Goal: Task Accomplishment & Management: Use online tool/utility

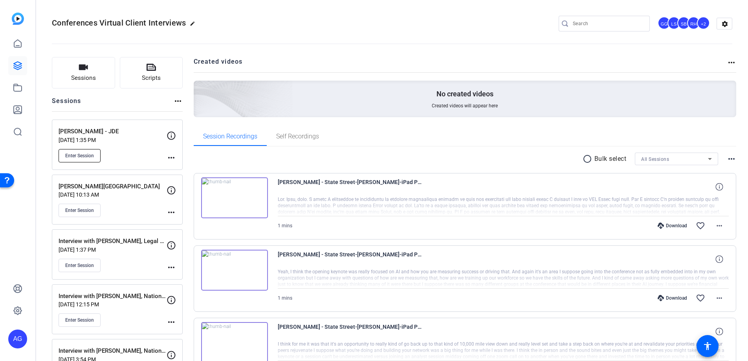
click at [101, 160] on button "Enter Session" at bounding box center [80, 155] width 42 height 13
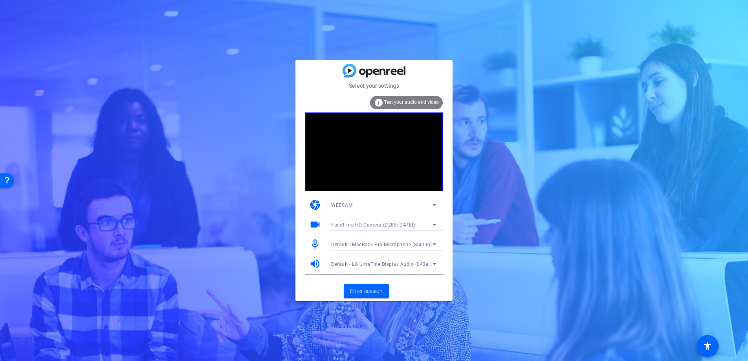
click at [415, 226] on span "FaceTime HD Camera (D288:CE50)" at bounding box center [373, 225] width 84 height 6
click at [404, 254] on span "LG UltraFine Display Camera (043e:9a68)" at bounding box center [378, 252] width 94 height 9
click at [359, 291] on span "Enter session" at bounding box center [366, 291] width 33 height 8
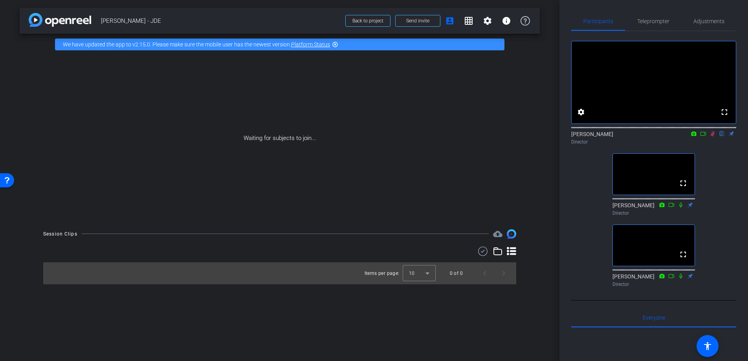
click at [710, 136] on icon at bounding box center [713, 134] width 6 height 6
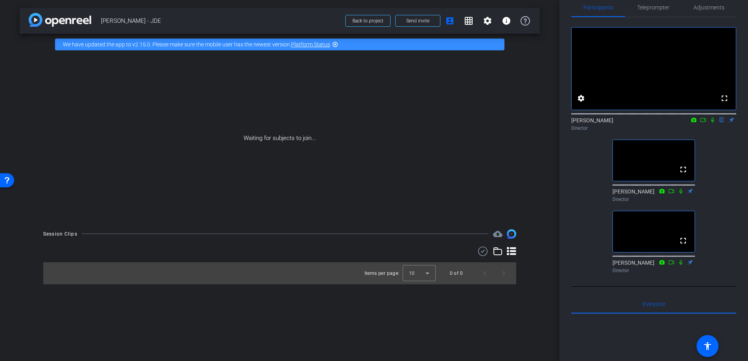
scroll to position [13, 0]
click at [493, 26] on span at bounding box center [487, 20] width 19 height 19
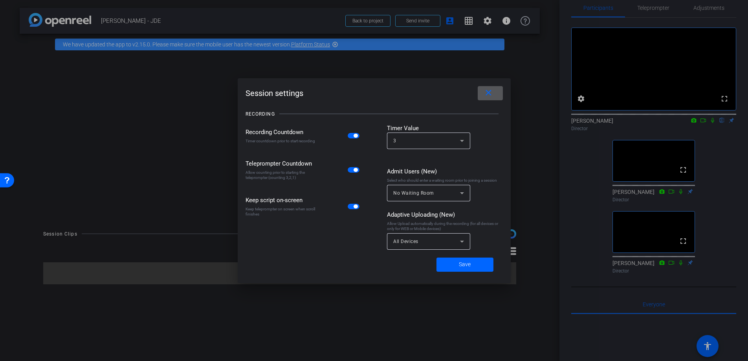
click at [354, 138] on span "button" at bounding box center [356, 136] width 4 height 4
click at [459, 262] on span "Save" at bounding box center [465, 264] width 12 height 8
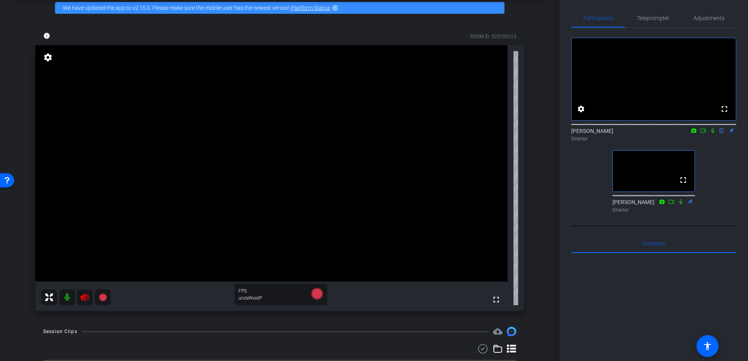
scroll to position [4, 0]
click at [724, 164] on div "fullscreen settings Austin Griffin flip Director fullscreen Lindsey Sacco Direc…" at bounding box center [653, 121] width 165 height 188
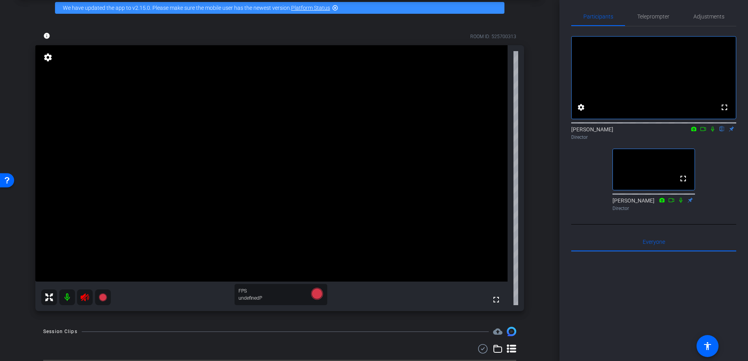
click at [711, 132] on mat-icon at bounding box center [712, 128] width 9 height 7
click at [714, 132] on icon at bounding box center [713, 129] width 6 height 6
click at [712, 132] on icon at bounding box center [713, 129] width 6 height 6
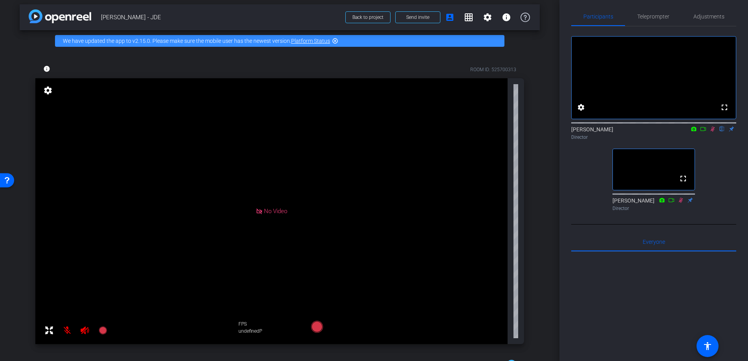
scroll to position [0, 0]
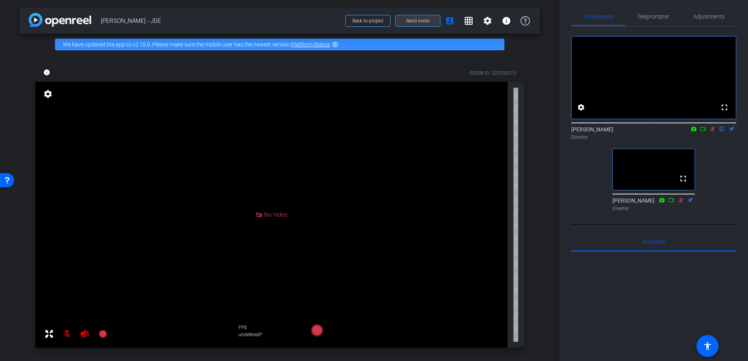
click at [413, 22] on span "Send invite" at bounding box center [417, 21] width 23 height 6
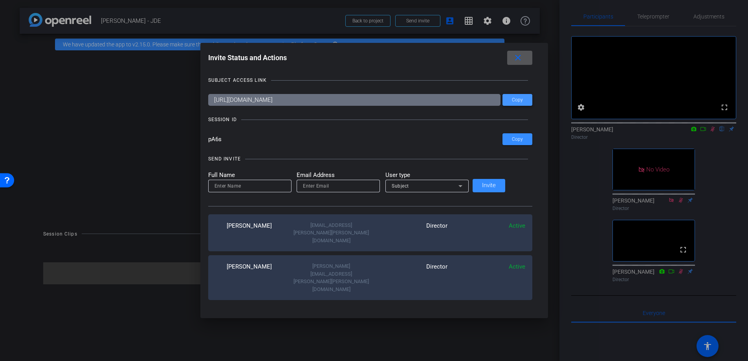
click at [512, 98] on span "Copy" at bounding box center [517, 100] width 11 height 6
click at [510, 144] on span at bounding box center [518, 139] width 30 height 19
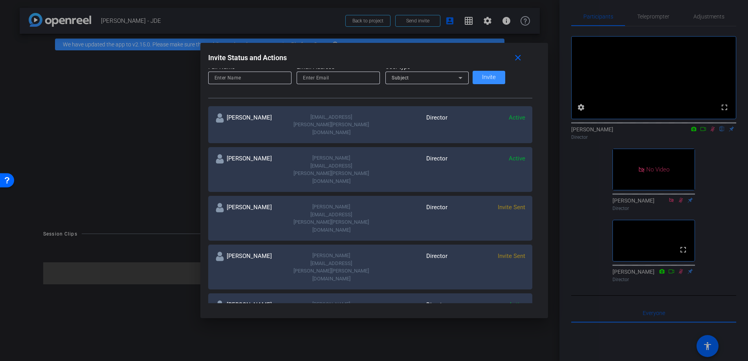
scroll to position [112, 0]
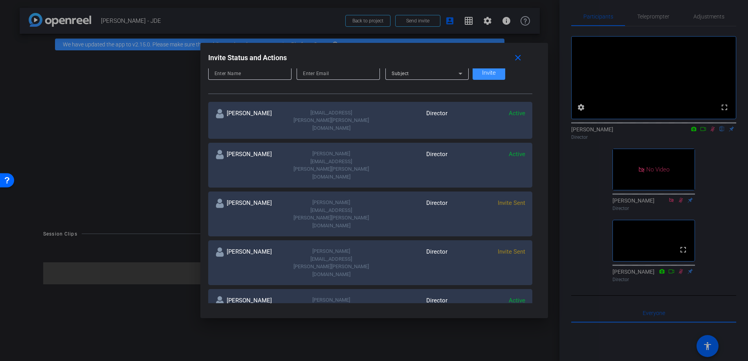
click at [516, 323] on div at bounding box center [374, 180] width 748 height 361
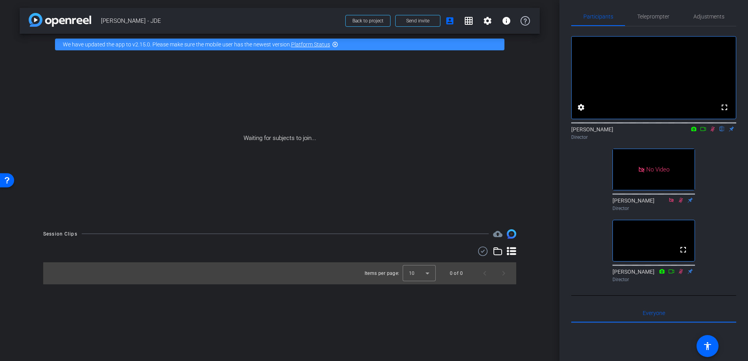
scroll to position [8, 0]
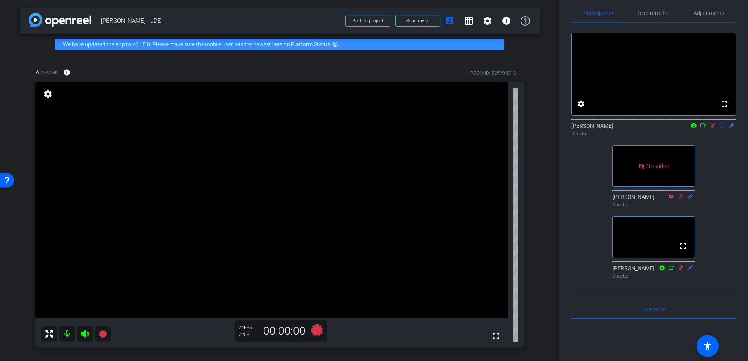
click at [712, 128] on icon at bounding box center [713, 126] width 6 height 6
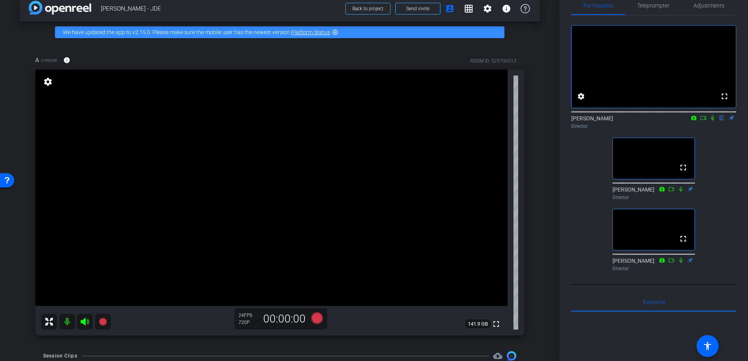
scroll to position [0, 0]
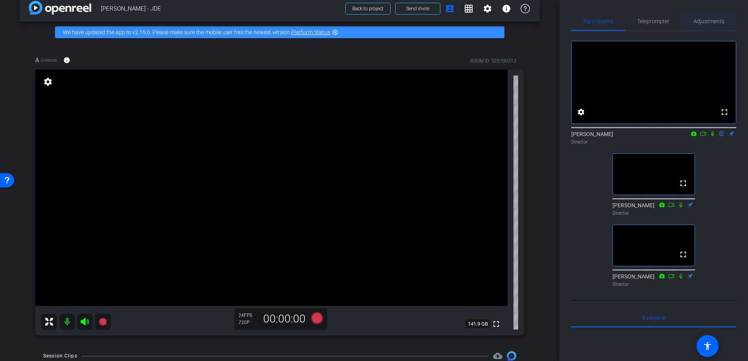
click at [687, 19] on div "Adjustments" at bounding box center [708, 21] width 55 height 19
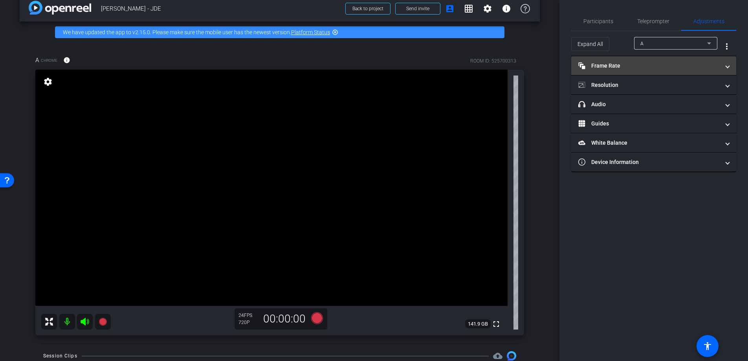
click at [631, 65] on mat-panel-title "Frame Rate Frame Rate" at bounding box center [648, 66] width 141 height 8
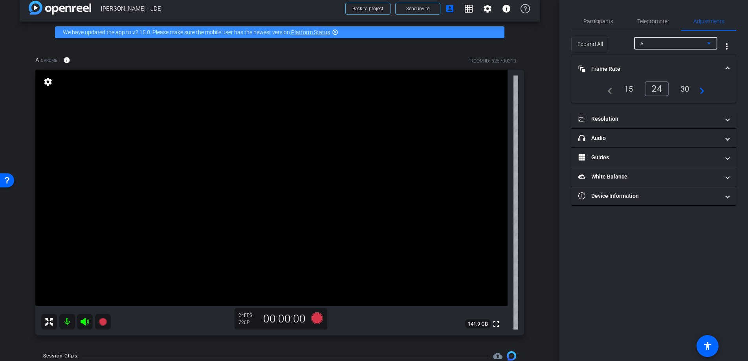
click at [658, 46] on div "A" at bounding box center [673, 44] width 67 height 10
click at [658, 46] on div at bounding box center [374, 180] width 748 height 361
click at [643, 118] on mat-panel-title "Resolution" at bounding box center [648, 119] width 141 height 8
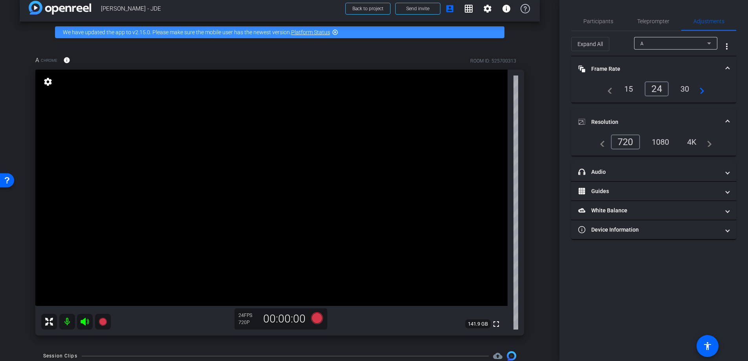
click at [664, 144] on div "1080" at bounding box center [660, 141] width 29 height 13
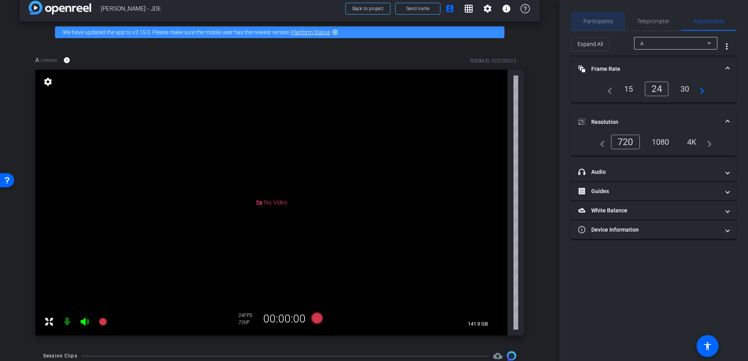
click at [609, 26] on span "Participants" at bounding box center [599, 21] width 30 height 19
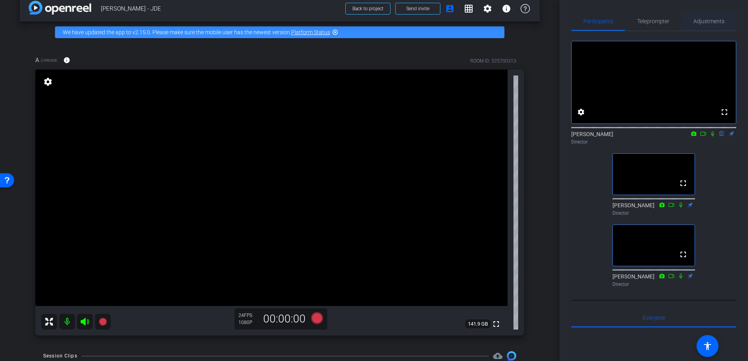
click at [710, 22] on span "Adjustments" at bounding box center [709, 21] width 31 height 6
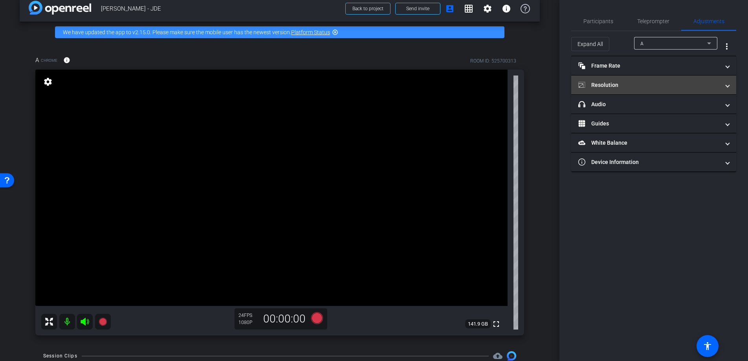
click at [694, 88] on mat-panel-title "Resolution" at bounding box center [648, 85] width 141 height 8
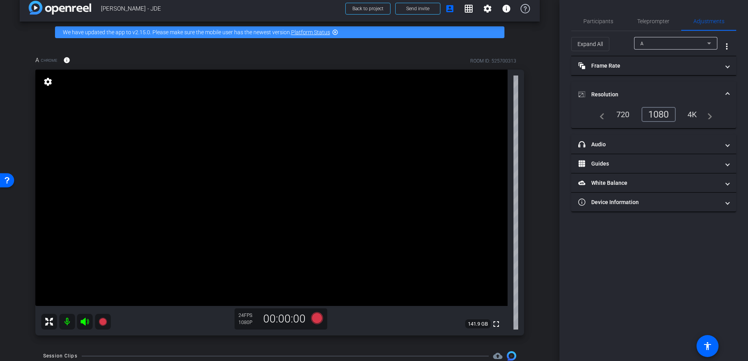
click at [693, 113] on div "4K" at bounding box center [693, 114] width 22 height 13
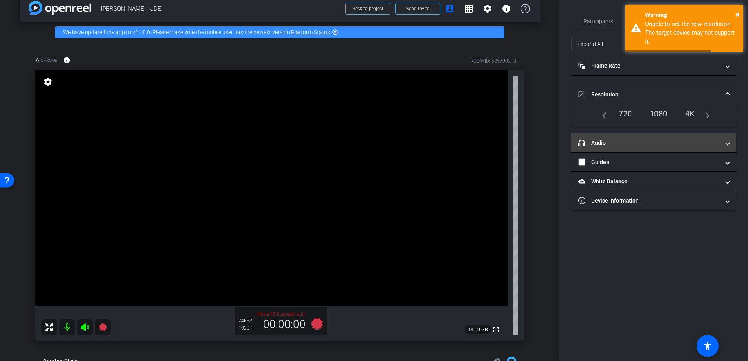
click at [697, 143] on mat-panel-title "headphone icon Audio" at bounding box center [648, 143] width 141 height 8
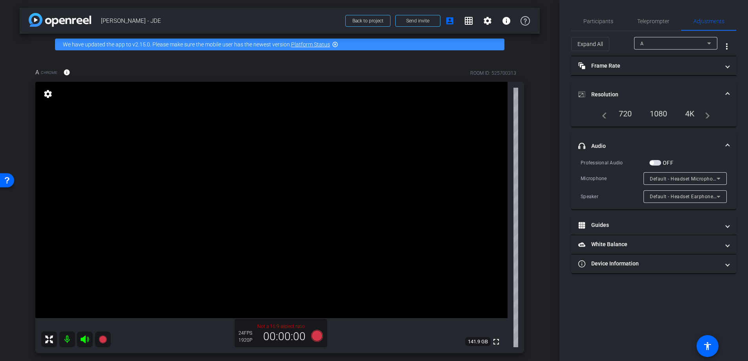
click at [666, 115] on div "1080" at bounding box center [658, 113] width 29 height 13
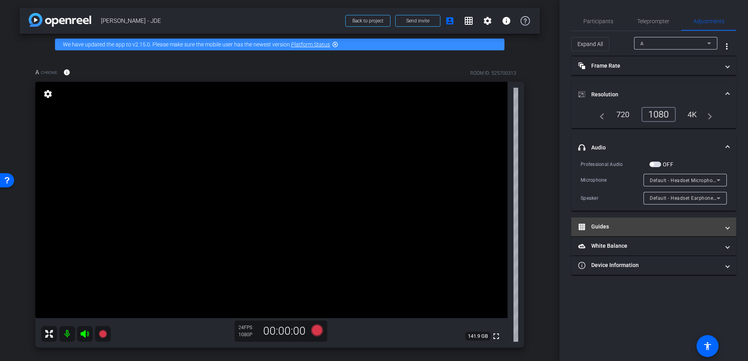
click at [665, 228] on mat-panel-title "Guides" at bounding box center [648, 226] width 141 height 8
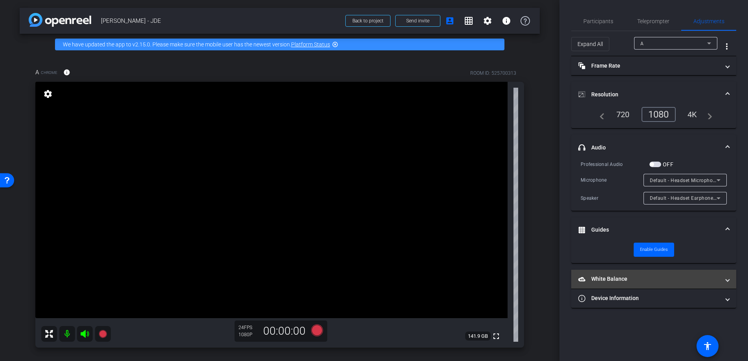
click at [650, 279] on mat-panel-title "White Balance White Balance" at bounding box center [648, 279] width 141 height 8
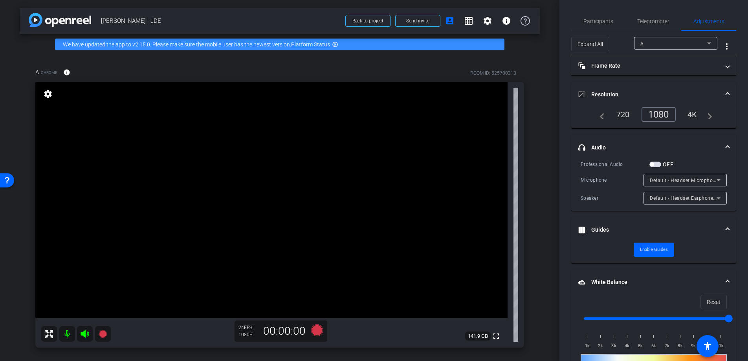
drag, startPoint x: 729, startPoint y: 91, endPoint x: 708, endPoint y: 102, distance: 23.4
click at [729, 91] on span at bounding box center [727, 94] width 3 height 8
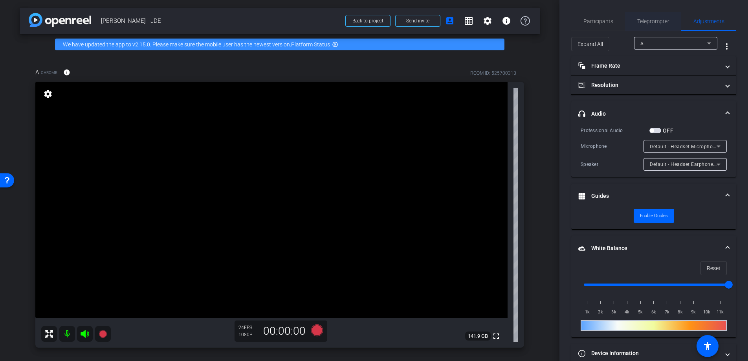
click at [659, 24] on span "Teleprompter" at bounding box center [653, 21] width 32 height 6
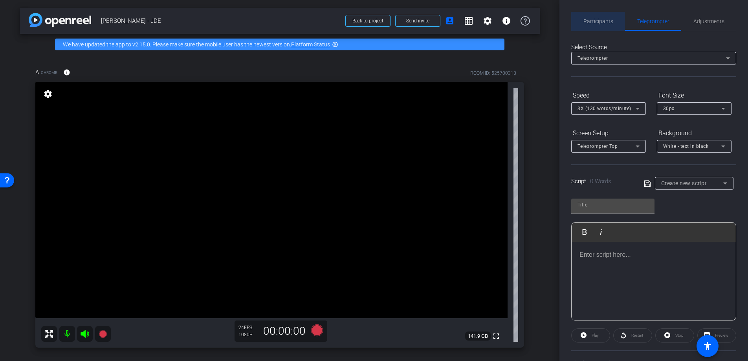
click at [613, 22] on span "Participants" at bounding box center [599, 21] width 30 height 6
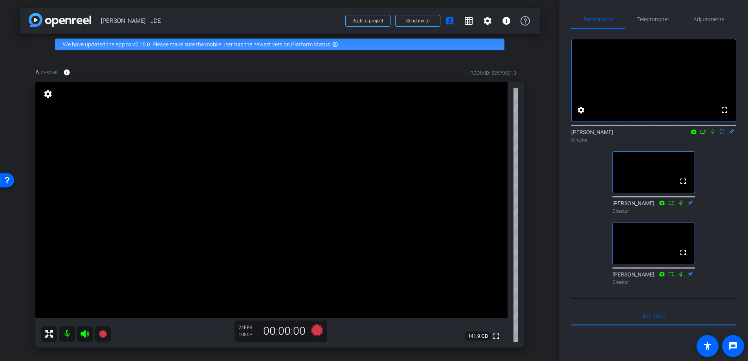
scroll to position [11, 0]
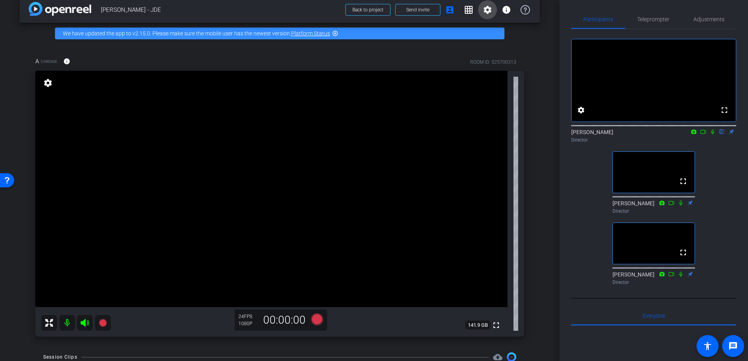
click at [488, 9] on mat-icon "settings" at bounding box center [487, 9] width 9 height 9
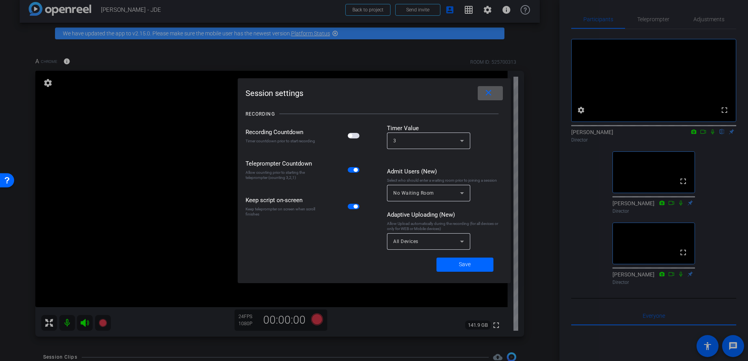
click at [495, 95] on span at bounding box center [490, 93] width 25 height 19
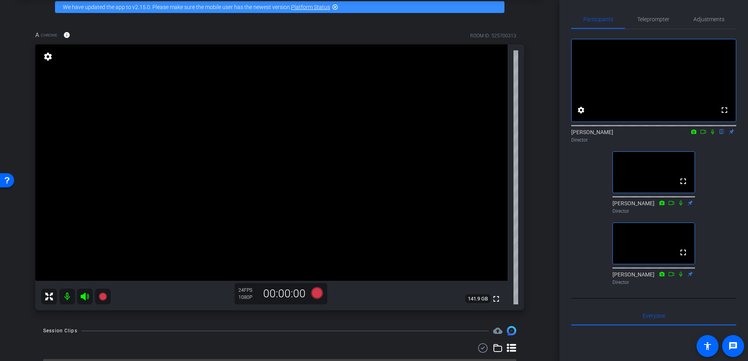
scroll to position [38, 0]
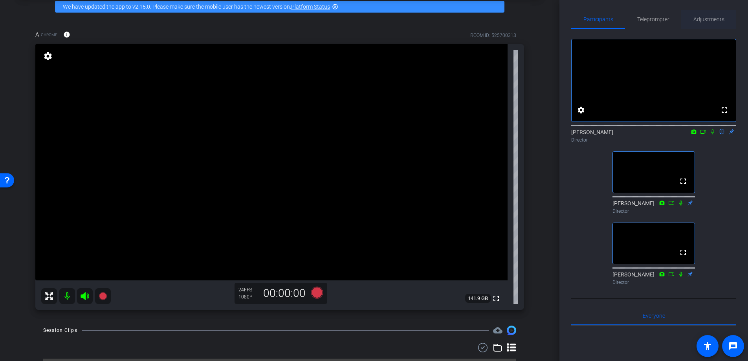
click at [710, 19] on span "Adjustments" at bounding box center [709, 20] width 31 height 6
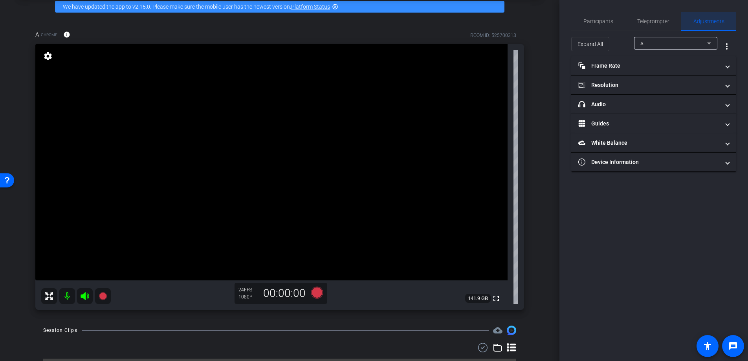
scroll to position [0, 0]
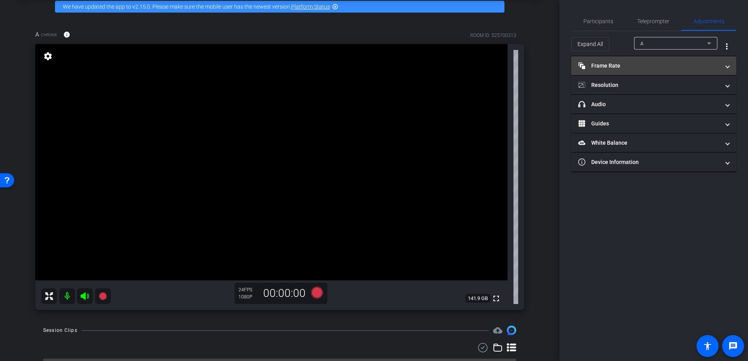
click at [642, 64] on mat-panel-title "Frame Rate Frame Rate" at bounding box center [648, 66] width 141 height 8
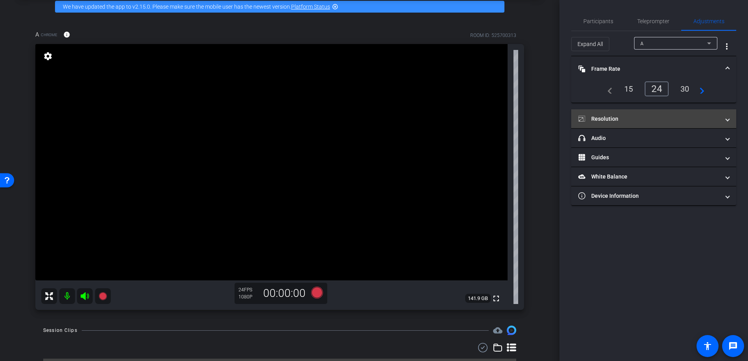
click at [631, 110] on mat-expansion-panel-header "Resolution" at bounding box center [653, 118] width 165 height 19
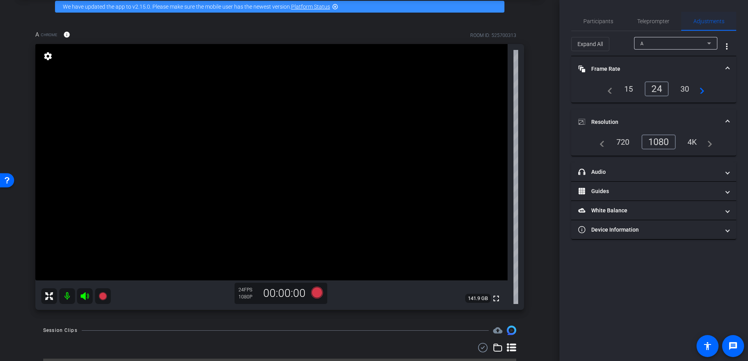
click at [697, 20] on span "Adjustments" at bounding box center [709, 21] width 31 height 6
click at [604, 19] on span "Participants" at bounding box center [599, 21] width 30 height 6
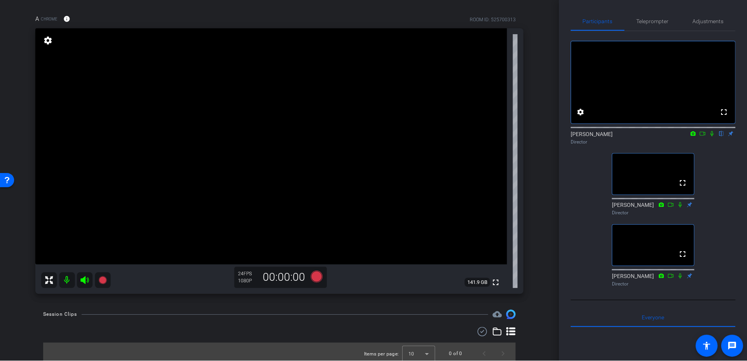
scroll to position [52, 0]
click at [709, 19] on span "Adjustments" at bounding box center [709, 21] width 31 height 6
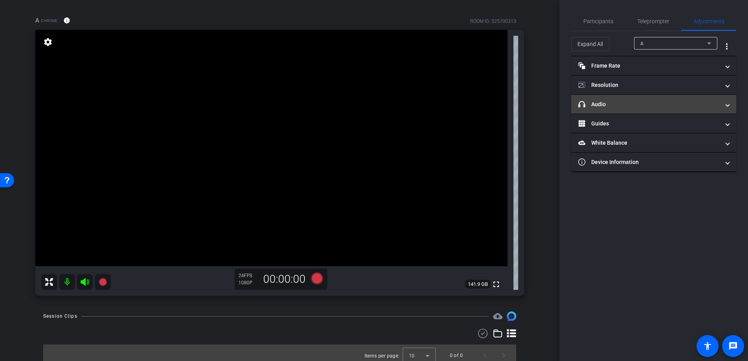
click at [635, 103] on mat-panel-title "headphone icon Audio" at bounding box center [648, 104] width 141 height 8
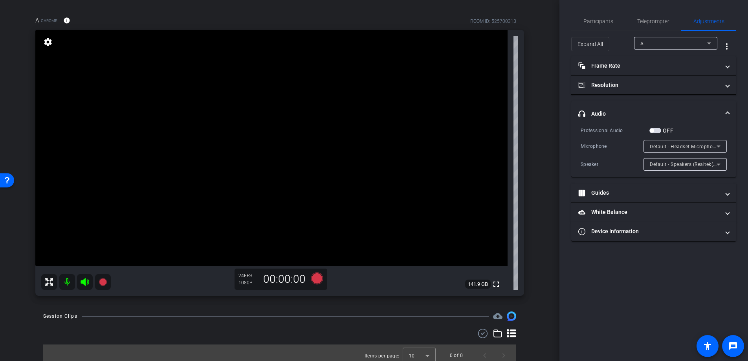
click at [712, 166] on span "Default - Speakers (Realtek(R) Audio)" at bounding box center [692, 164] width 85 height 6
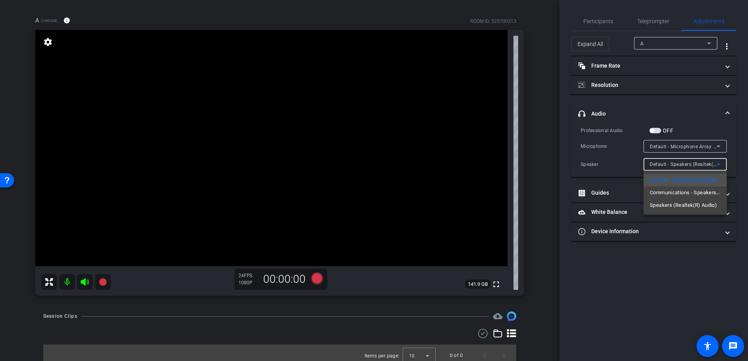
click at [738, 163] on div at bounding box center [374, 180] width 748 height 361
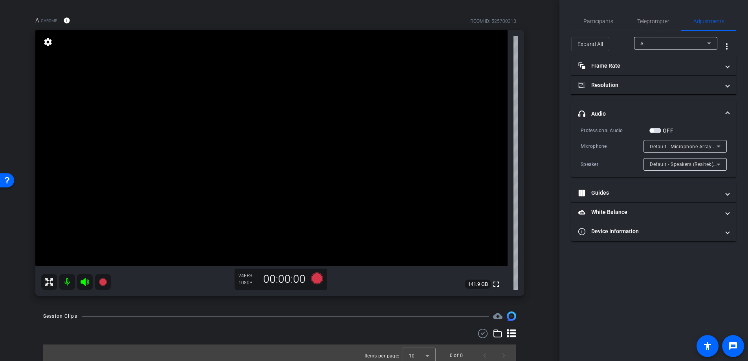
click at [718, 166] on icon at bounding box center [718, 164] width 9 height 9
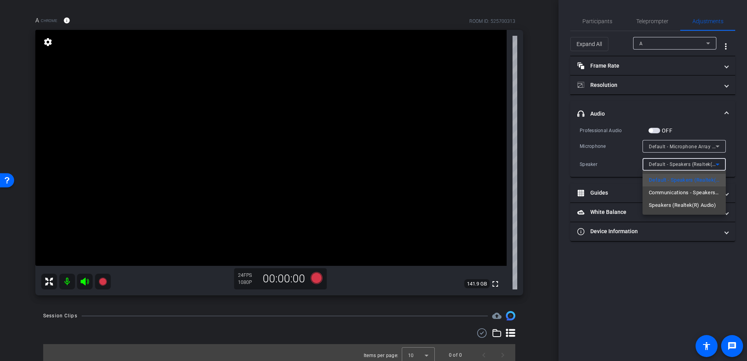
click at [729, 141] on div at bounding box center [373, 180] width 747 height 361
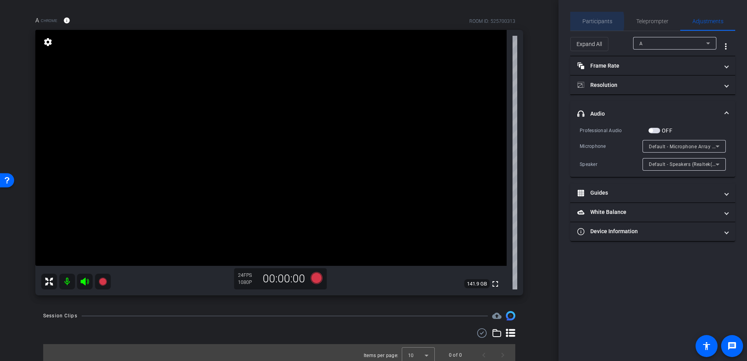
click at [586, 22] on span "Participants" at bounding box center [598, 21] width 30 height 6
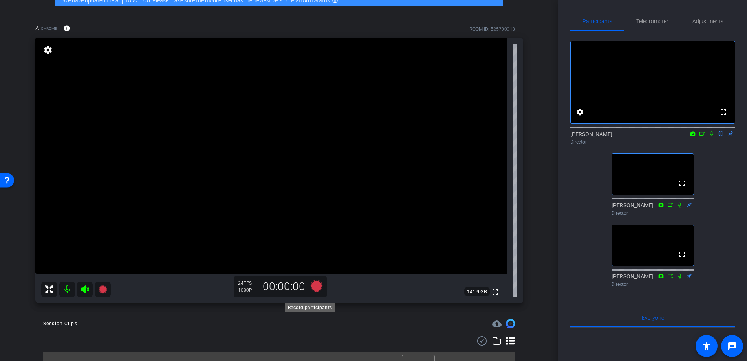
scroll to position [44, 0]
click at [318, 292] on icon at bounding box center [317, 286] width 12 height 12
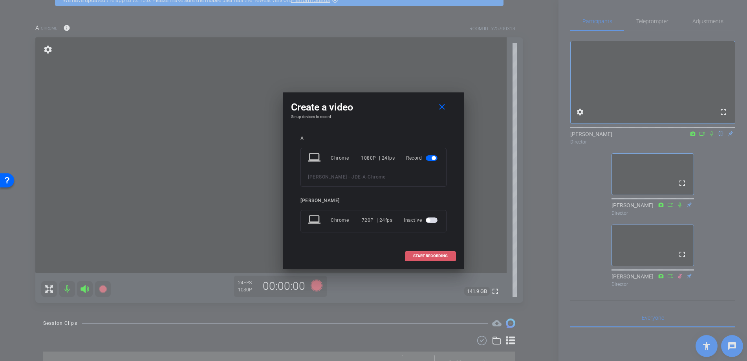
click at [423, 257] on span "START RECORDING" at bounding box center [430, 256] width 35 height 4
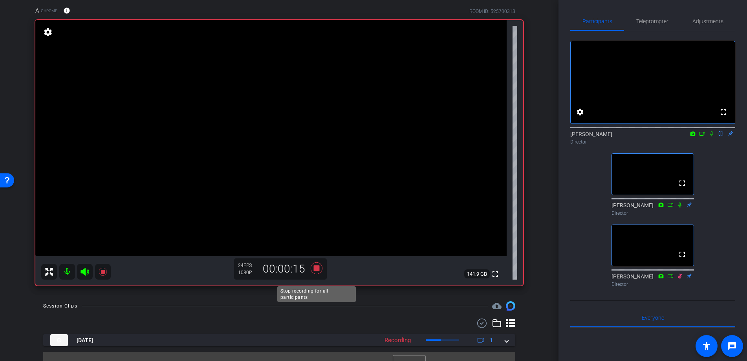
scroll to position [58, 0]
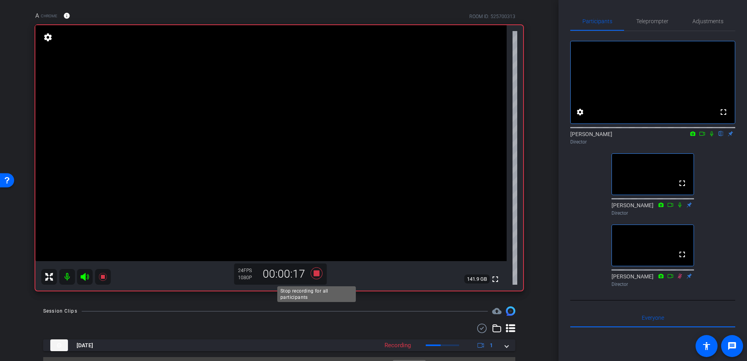
click at [316, 279] on icon at bounding box center [317, 273] width 12 height 12
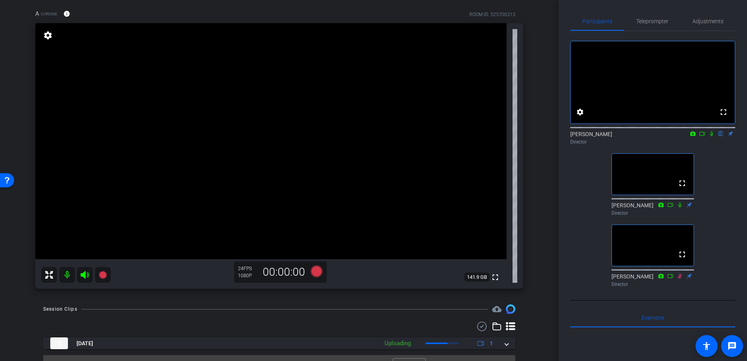
scroll to position [81, 0]
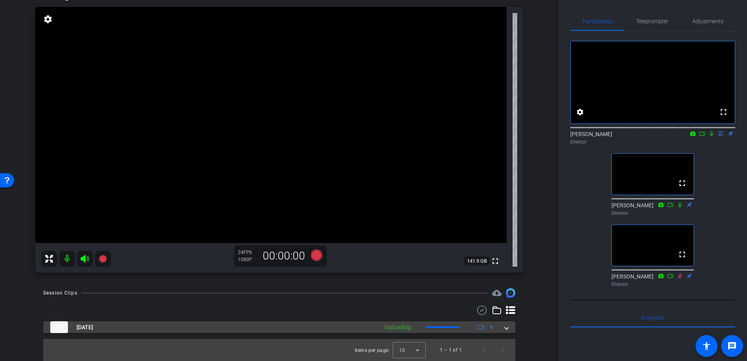
click at [506, 330] on span at bounding box center [506, 327] width 3 height 8
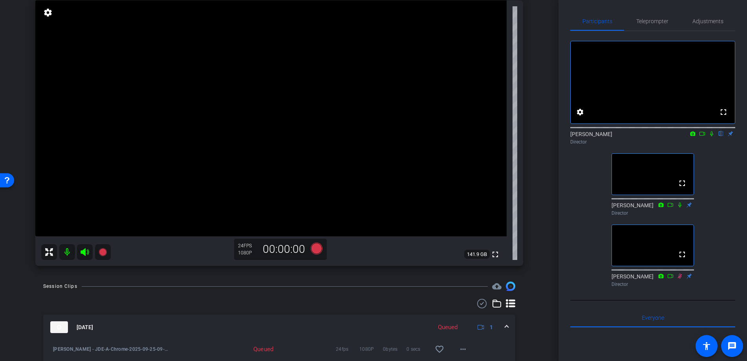
click at [713, 136] on icon at bounding box center [711, 133] width 3 height 5
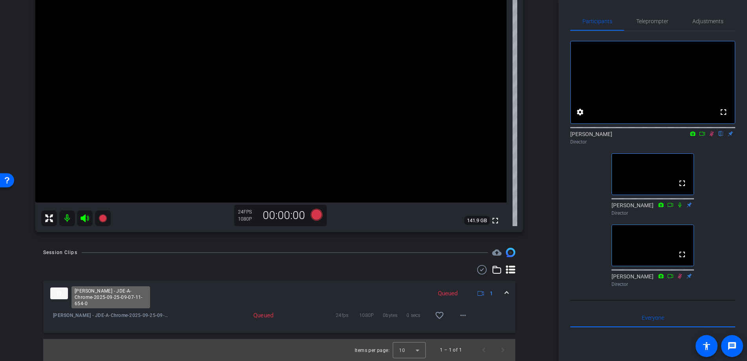
click at [94, 317] on span "Alexander Min - JDE-A-Chrome-2025-09-25-09-07-11-654-0" at bounding box center [111, 315] width 116 height 8
click at [162, 299] on mat-expansion-panel-header "Sep 25, 2025 Queued 1" at bounding box center [279, 293] width 472 height 25
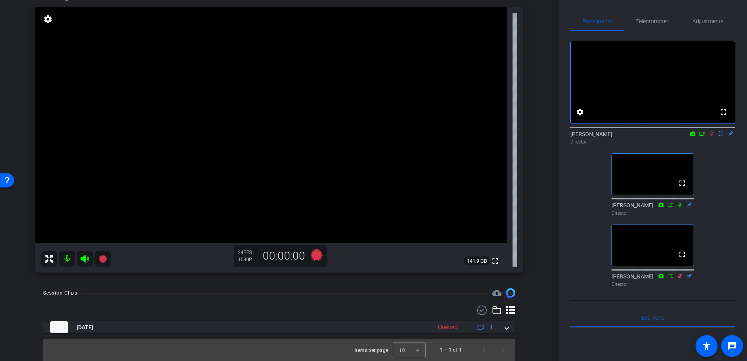
scroll to position [81, 0]
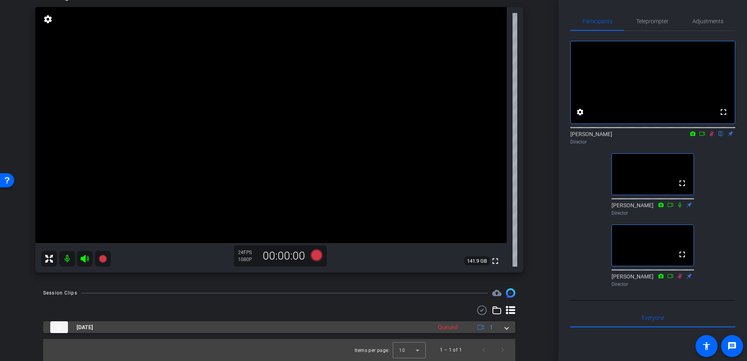
click at [505, 325] on div "Sep 25, 2025 Queued 1" at bounding box center [277, 327] width 455 height 12
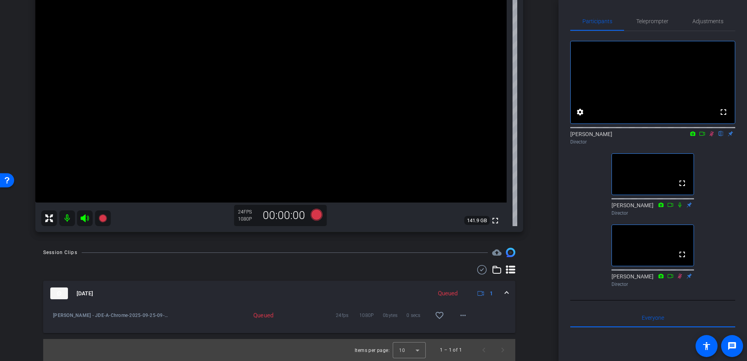
scroll to position [122, 0]
click at [507, 292] on span at bounding box center [506, 293] width 3 height 8
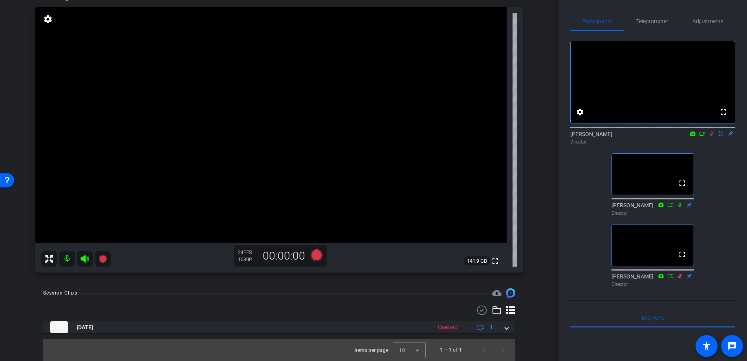
scroll to position [0, 0]
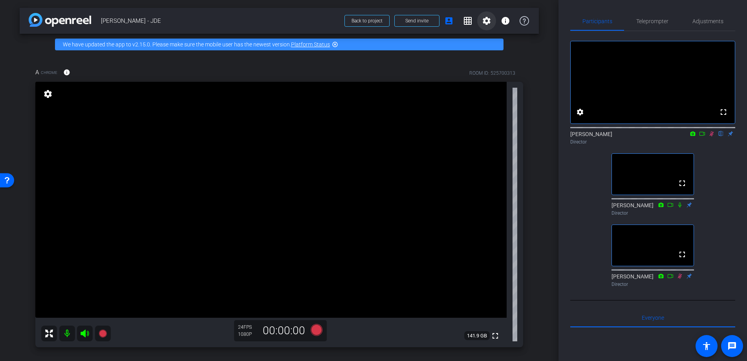
click at [478, 23] on span at bounding box center [486, 20] width 19 height 19
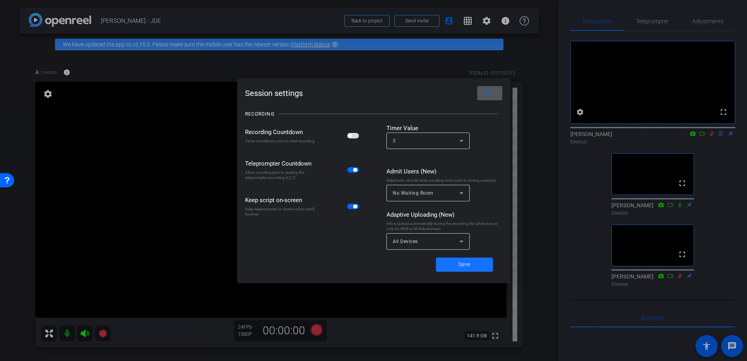
click at [466, 266] on span "Save" at bounding box center [465, 264] width 12 height 8
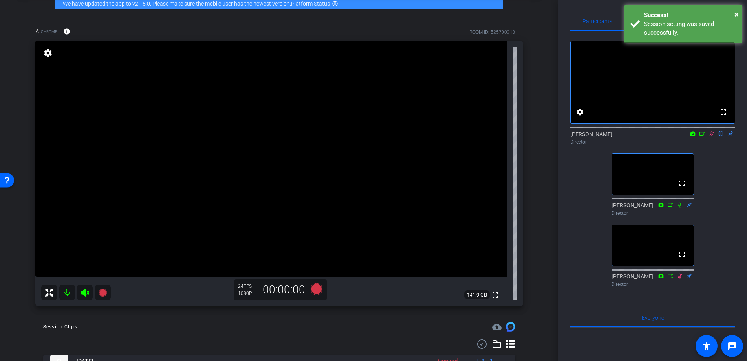
scroll to position [81, 0]
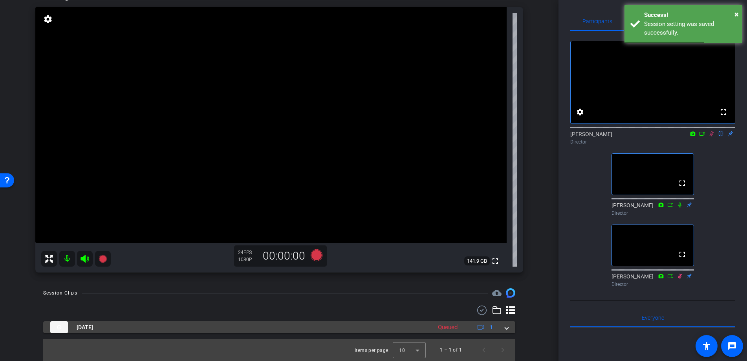
click at [389, 328] on mat-panel-title "Sep 25, 2025" at bounding box center [239, 327] width 378 height 12
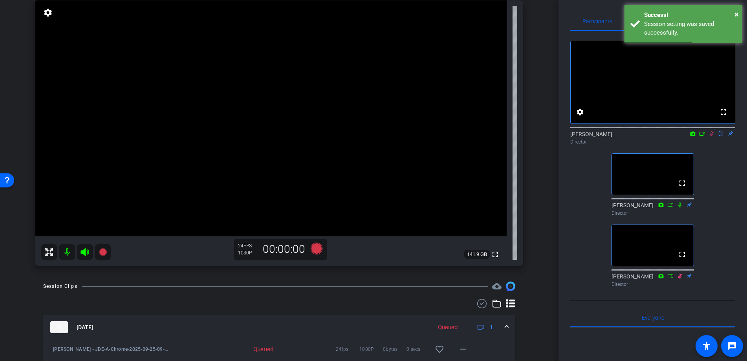
scroll to position [122, 0]
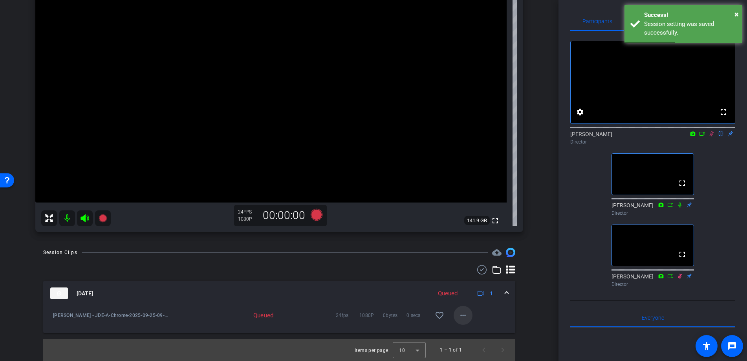
click at [459, 308] on span at bounding box center [463, 315] width 19 height 19
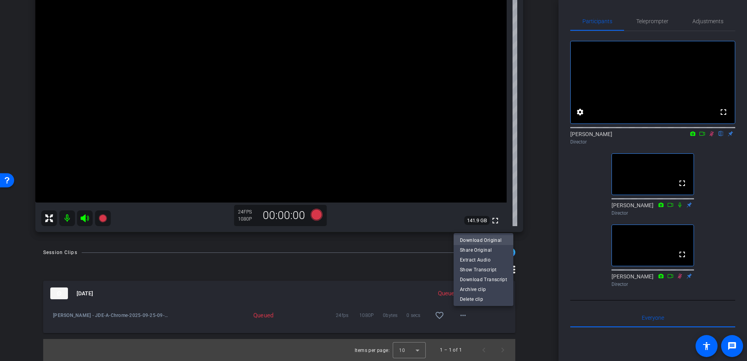
click at [491, 239] on span "Download Original" at bounding box center [483, 239] width 47 height 9
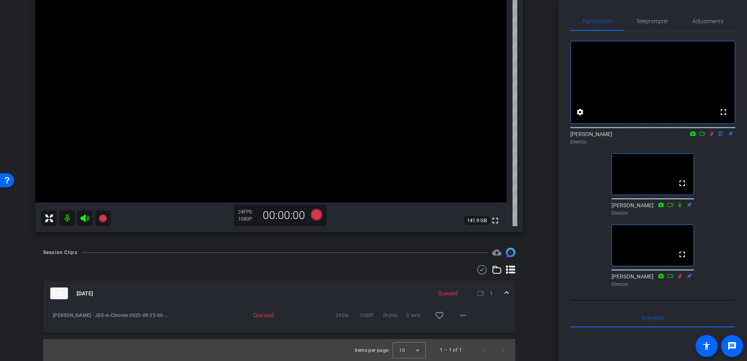
click at [316, 114] on video at bounding box center [271, 85] width 472 height 236
click at [455, 317] on span at bounding box center [463, 315] width 19 height 19
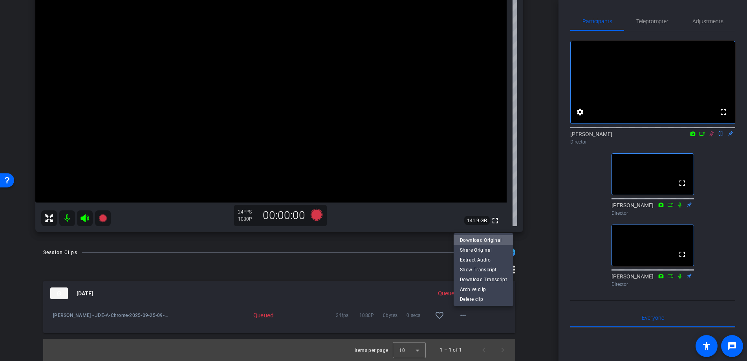
click at [491, 239] on span "Download Original" at bounding box center [483, 239] width 47 height 9
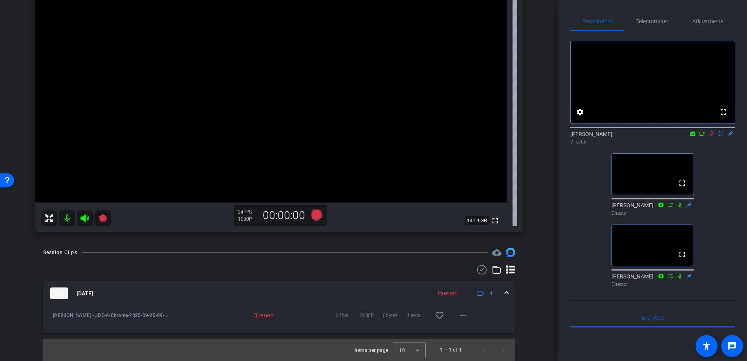
scroll to position [120, 0]
click at [714, 136] on icon at bounding box center [712, 134] width 6 height 6
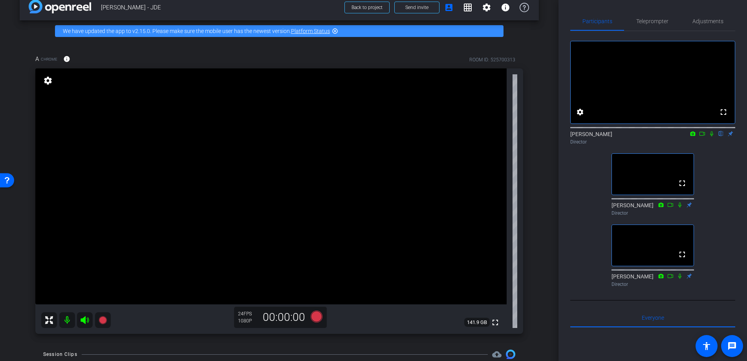
scroll to position [11, 0]
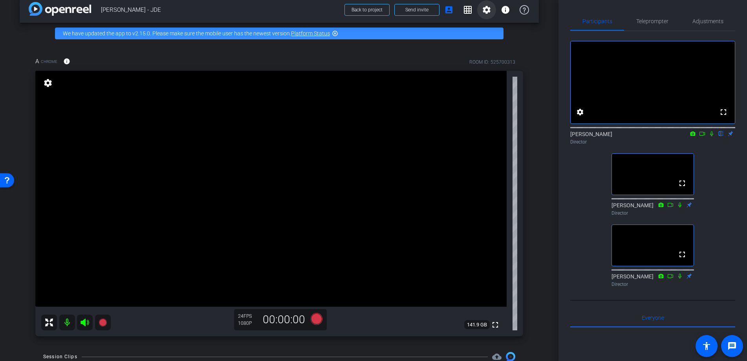
click at [488, 9] on mat-icon "settings" at bounding box center [486, 9] width 9 height 9
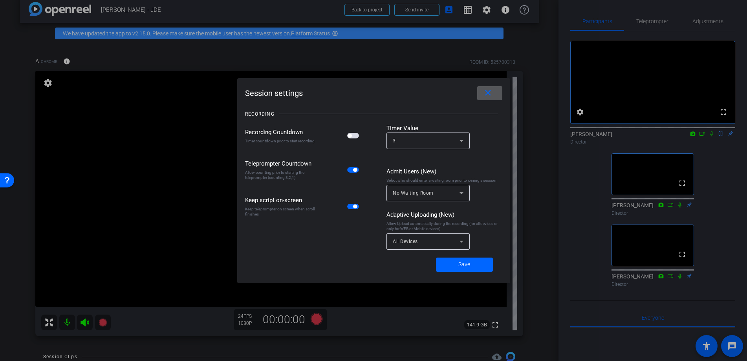
click at [485, 94] on mat-icon "close" at bounding box center [488, 93] width 10 height 10
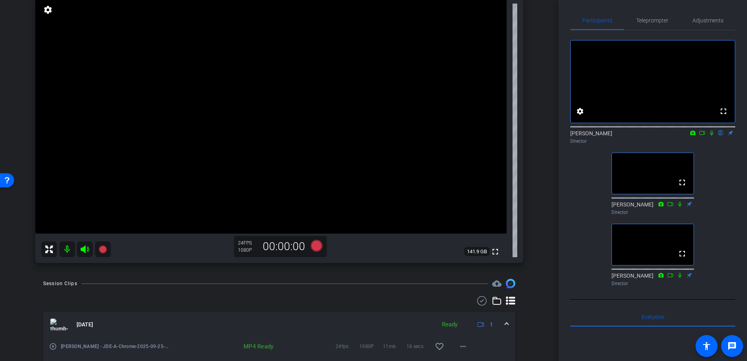
scroll to position [0, 0]
click at [708, 169] on div "fullscreen settings Austin Griffin flip Director fullscreen David King Director…" at bounding box center [653, 160] width 165 height 259
click at [712, 136] on icon at bounding box center [712, 134] width 6 height 6
click at [715, 136] on icon at bounding box center [712, 134] width 6 height 6
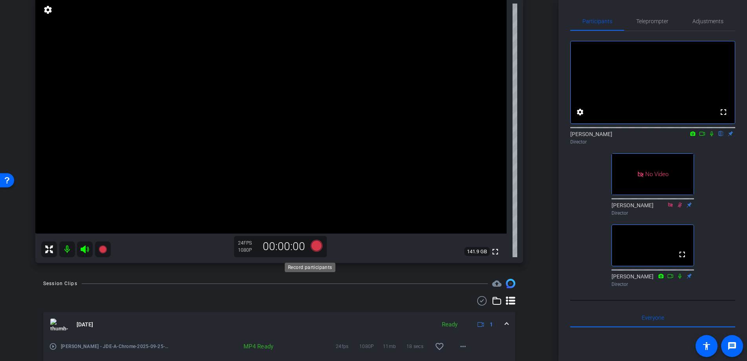
click at [318, 251] on icon at bounding box center [317, 246] width 12 height 12
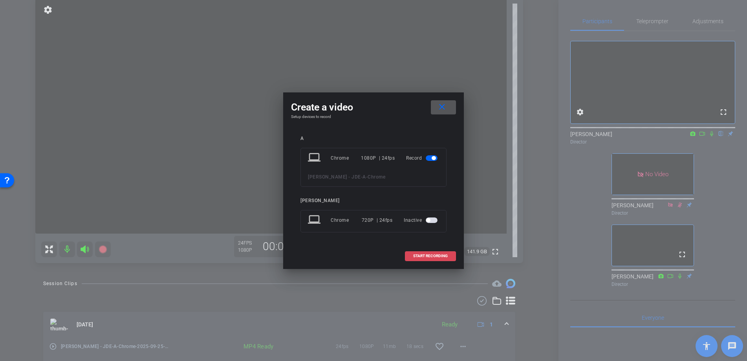
click at [441, 257] on span "START RECORDING" at bounding box center [430, 256] width 35 height 4
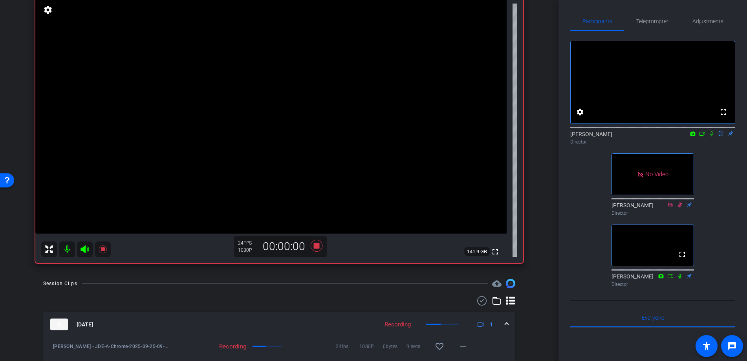
click at [713, 145] on div "Austin Griffin flip Director" at bounding box center [653, 137] width 165 height 15
drag, startPoint x: 713, startPoint y: 143, endPoint x: 706, endPoint y: 146, distance: 8.1
click at [713, 136] on icon at bounding box center [712, 134] width 6 height 6
click at [694, 136] on icon at bounding box center [693, 133] width 5 height 4
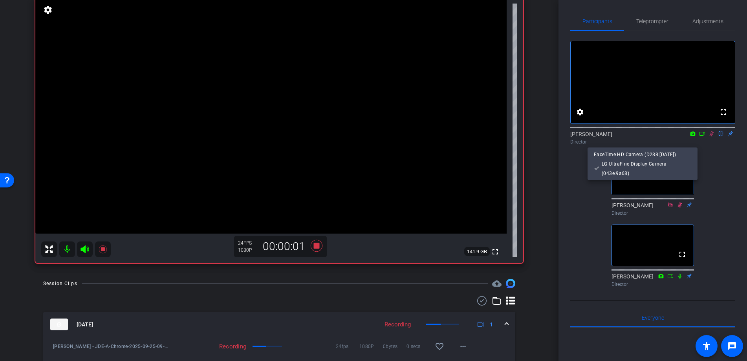
drag, startPoint x: 707, startPoint y: 157, endPoint x: 704, endPoint y: 148, distance: 9.9
click at [707, 157] on div at bounding box center [373, 180] width 747 height 361
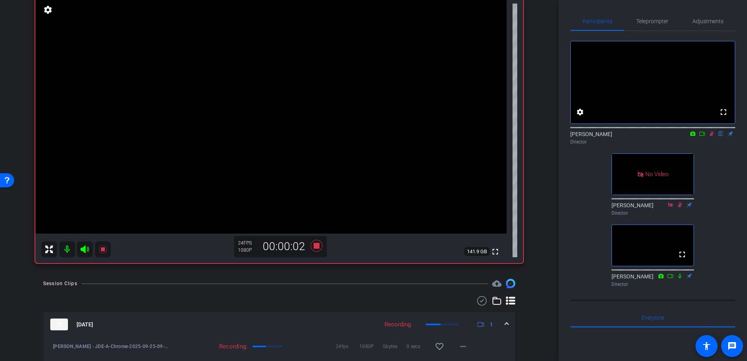
click at [702, 136] on icon at bounding box center [702, 134] width 6 height 6
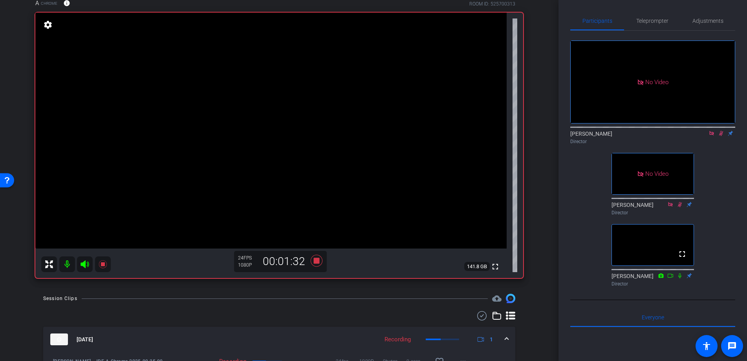
scroll to position [71, 0]
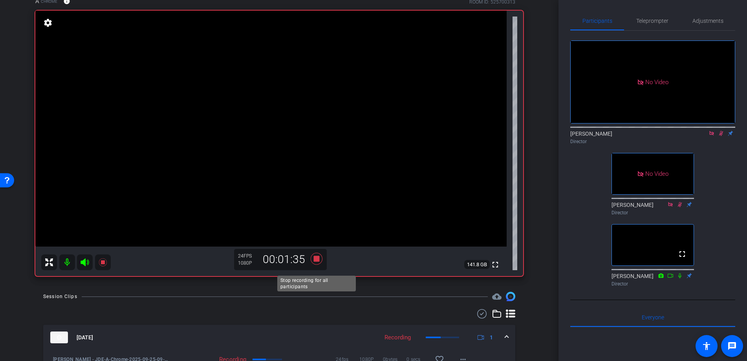
click at [319, 264] on icon at bounding box center [317, 259] width 12 height 12
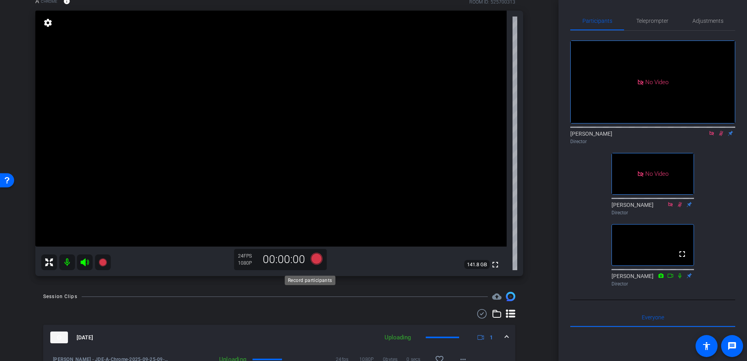
click at [313, 264] on icon at bounding box center [317, 259] width 12 height 12
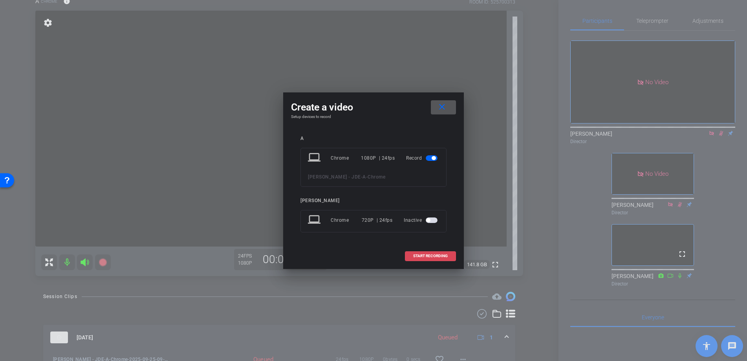
click at [413, 258] on span "START RECORDING" at bounding box center [430, 256] width 35 height 4
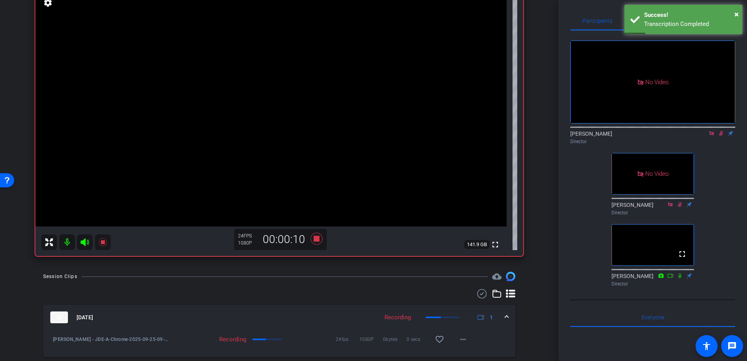
scroll to position [85, 0]
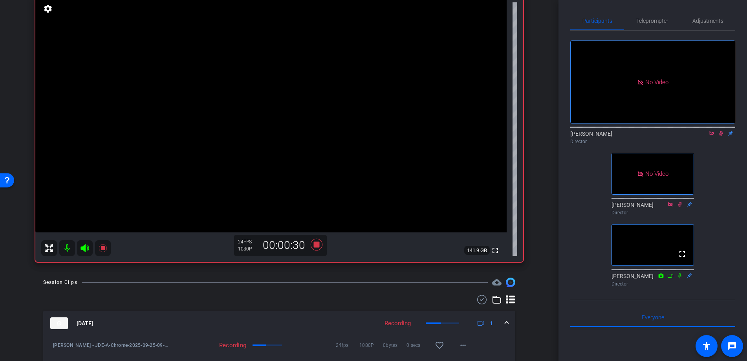
click at [315, 280] on div "arrow_back Alexander Min - JDE Back to project Send invite account_box grid_on …" at bounding box center [279, 180] width 559 height 361
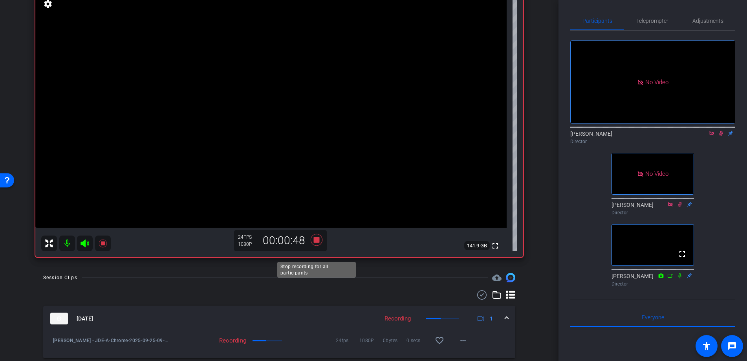
scroll to position [94, 0]
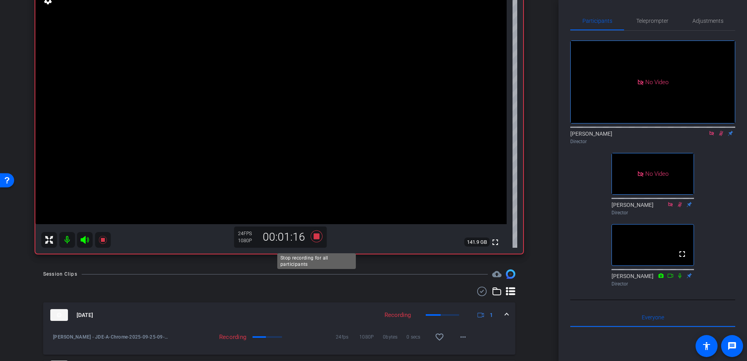
click at [317, 242] on icon at bounding box center [317, 236] width 12 height 12
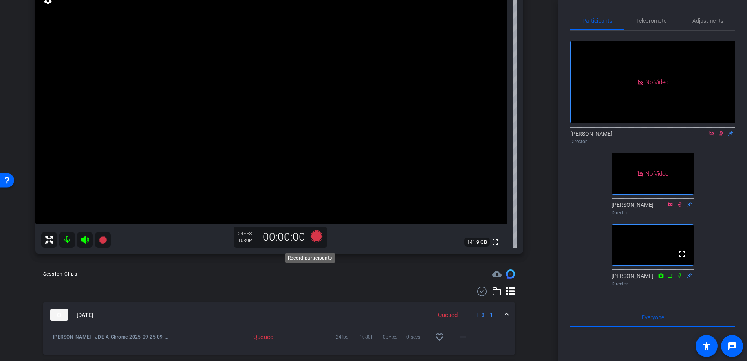
click at [316, 242] on icon at bounding box center [317, 236] width 12 height 12
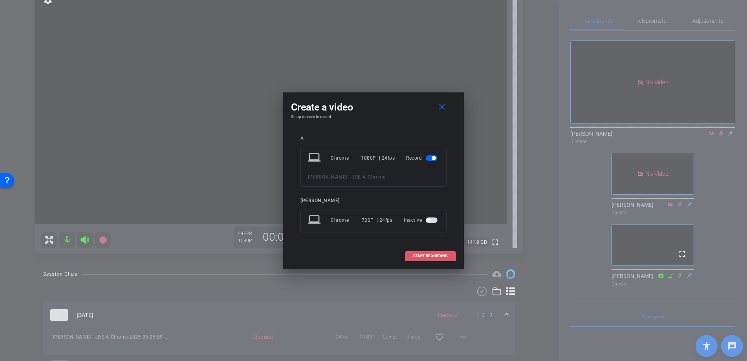
click at [417, 258] on span "START RECORDING" at bounding box center [430, 256] width 35 height 4
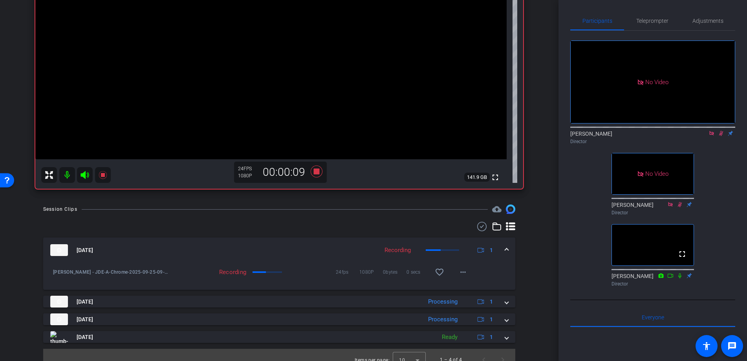
scroll to position [175, 0]
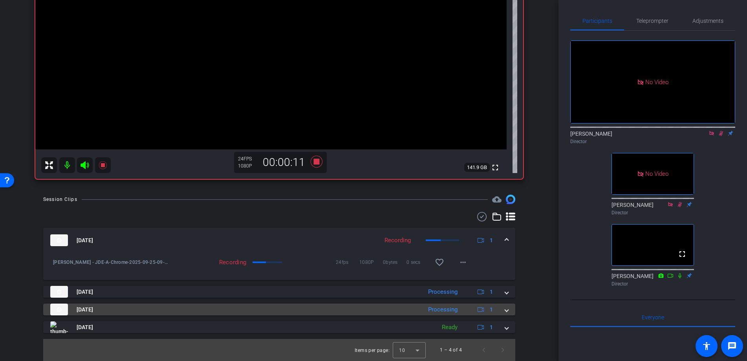
click at [507, 309] on span at bounding box center [506, 309] width 3 height 8
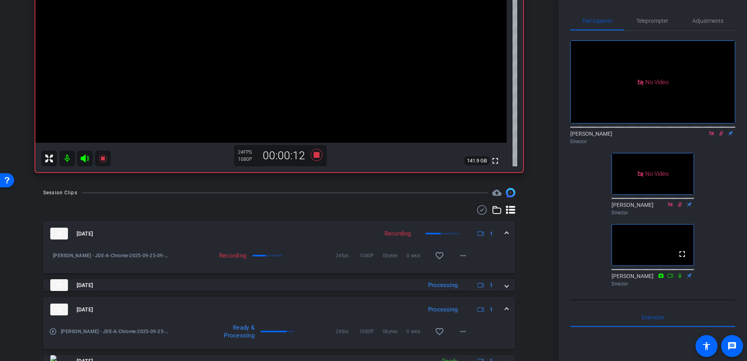
click at [507, 312] on span at bounding box center [506, 309] width 3 height 8
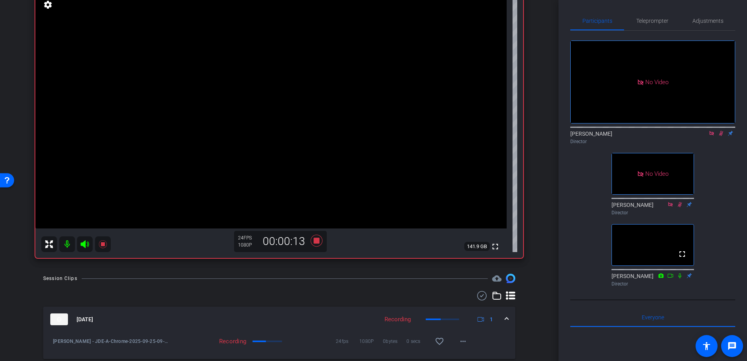
scroll to position [83, 0]
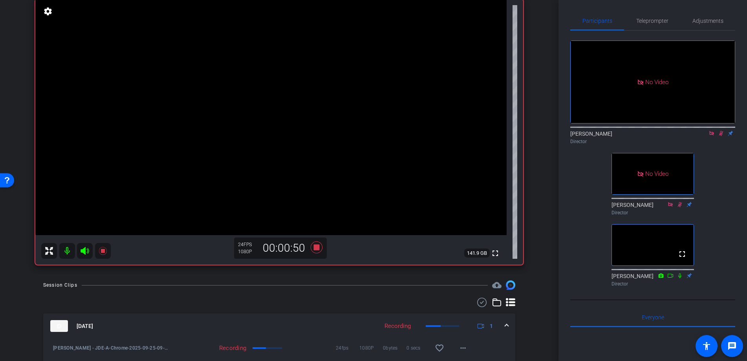
click at [551, 281] on div "arrow_back Alexander Min - JDE Back to project Send invite account_box grid_on …" at bounding box center [279, 180] width 559 height 361
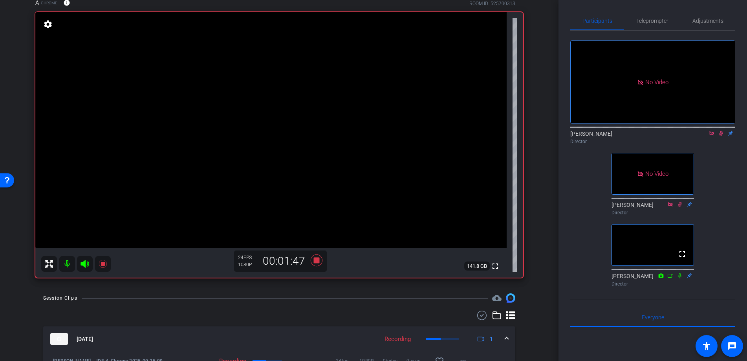
scroll to position [69, 0]
click at [318, 267] on icon at bounding box center [317, 261] width 12 height 12
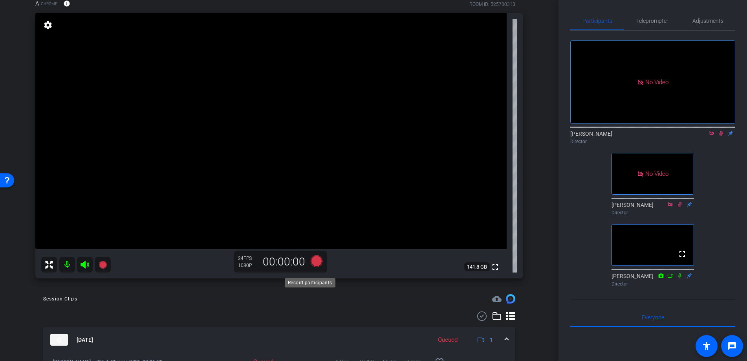
click at [315, 267] on icon at bounding box center [317, 261] width 12 height 12
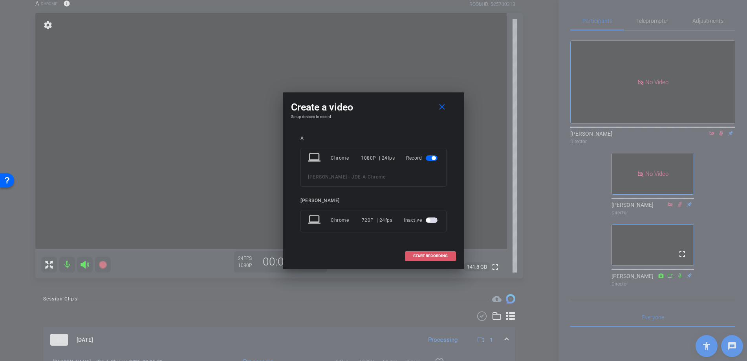
click at [413, 258] on span "START RECORDING" at bounding box center [430, 256] width 35 height 4
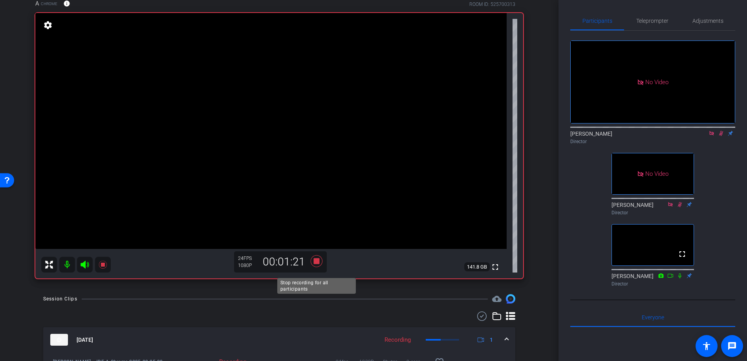
click at [317, 267] on icon at bounding box center [317, 261] width 12 height 12
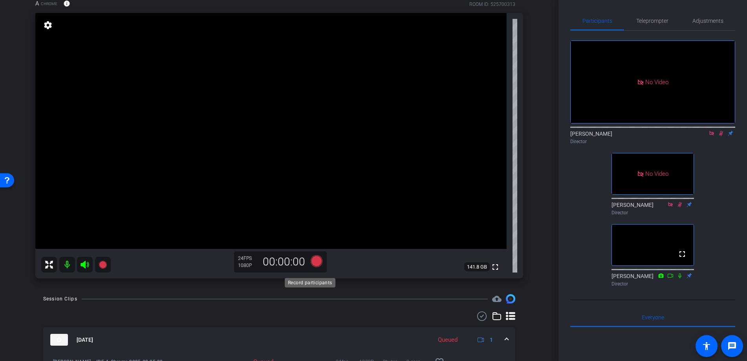
click at [317, 267] on icon at bounding box center [317, 261] width 12 height 12
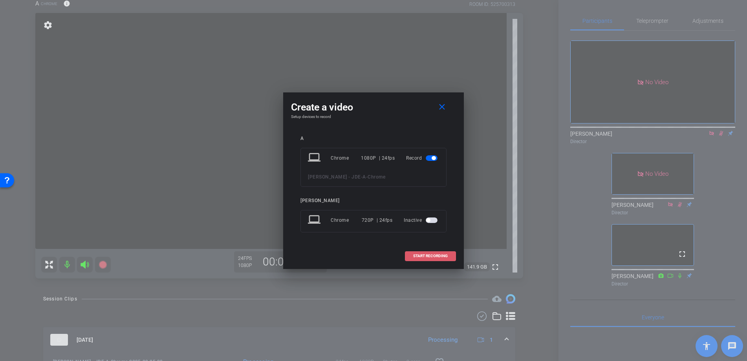
click at [420, 258] on span "START RECORDING" at bounding box center [430, 256] width 35 height 4
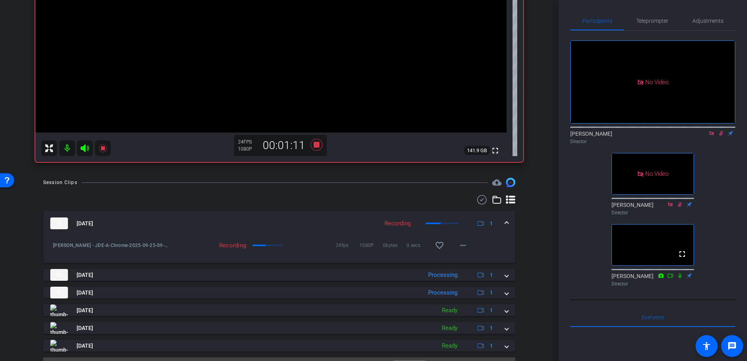
scroll to position [185, 0]
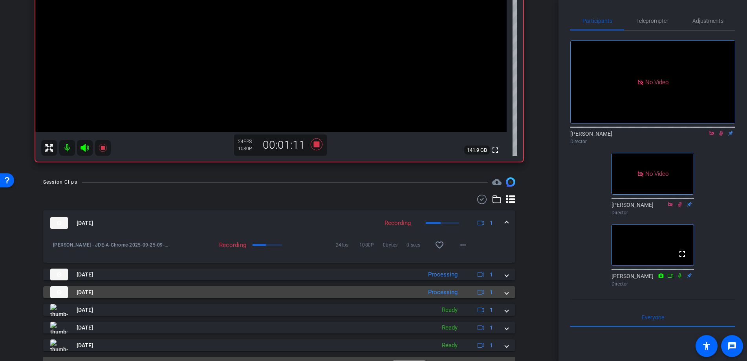
click at [383, 295] on mat-panel-title "Sep 25, 2025" at bounding box center [234, 292] width 368 height 12
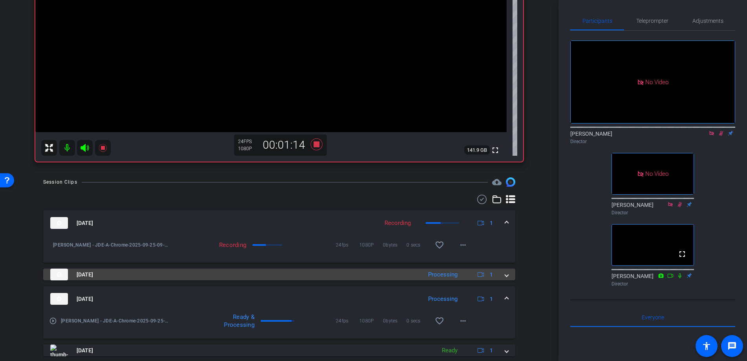
click at [393, 280] on mat-panel-title "Sep 25, 2025" at bounding box center [234, 274] width 368 height 12
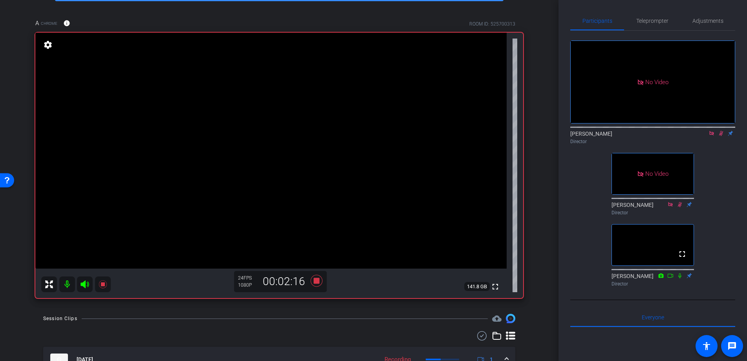
scroll to position [47, 0]
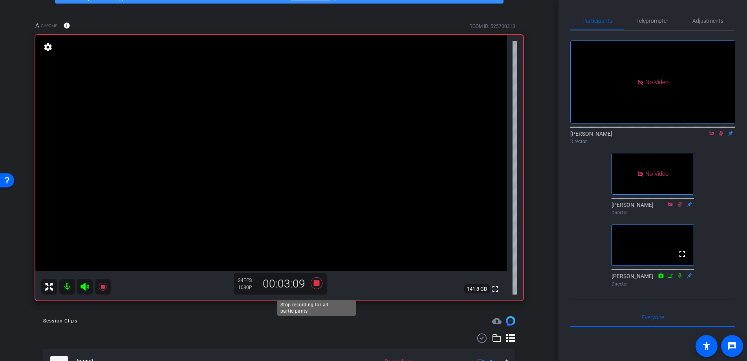
click at [317, 289] on icon at bounding box center [317, 283] width 12 height 12
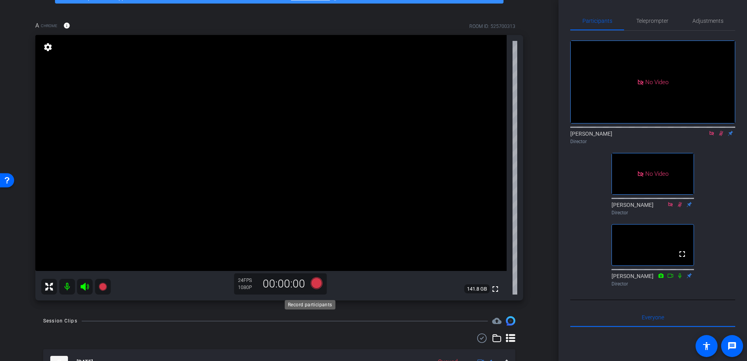
click at [317, 289] on icon at bounding box center [317, 283] width 12 height 12
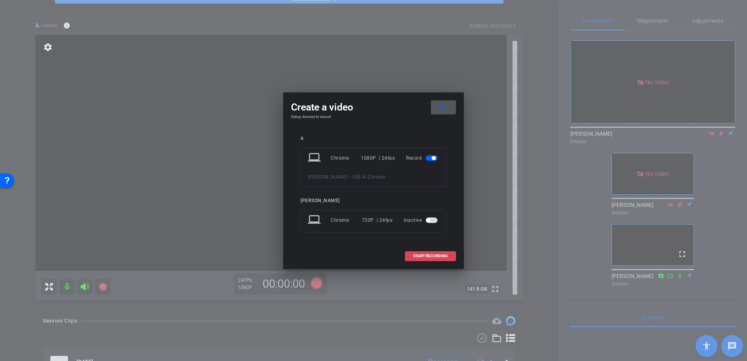
click at [425, 258] on span "START RECORDING" at bounding box center [430, 256] width 35 height 4
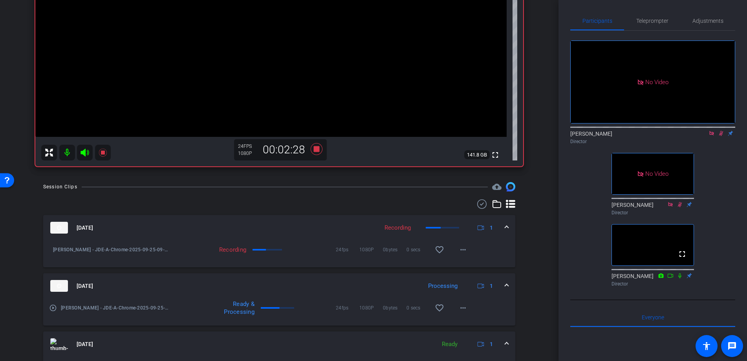
scroll to position [192, 0]
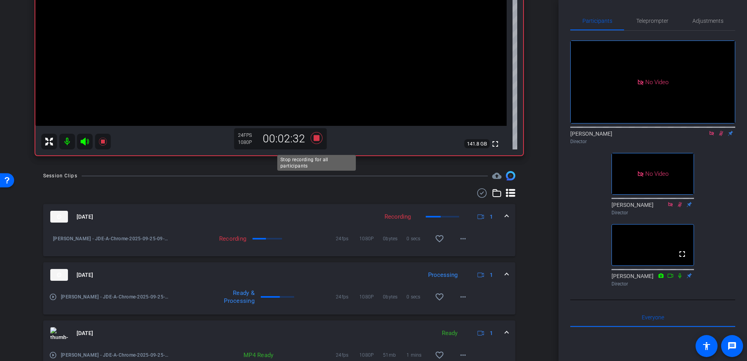
click at [317, 143] on icon at bounding box center [317, 138] width 12 height 12
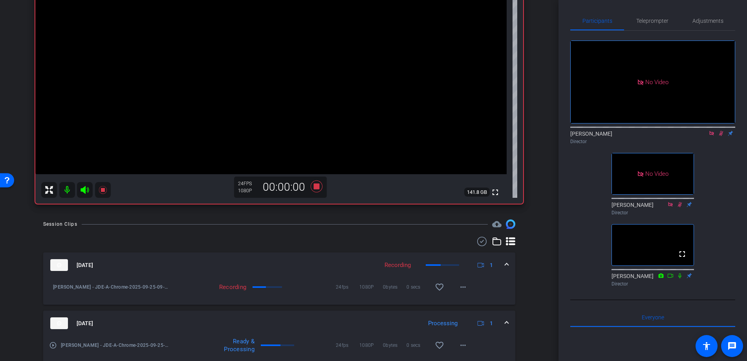
scroll to position [139, 0]
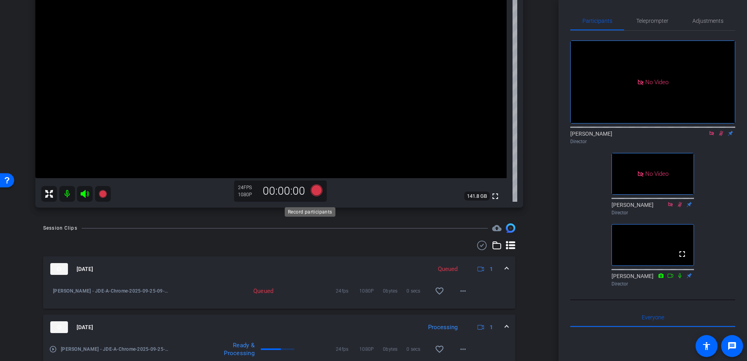
click at [315, 196] on icon at bounding box center [317, 190] width 12 height 12
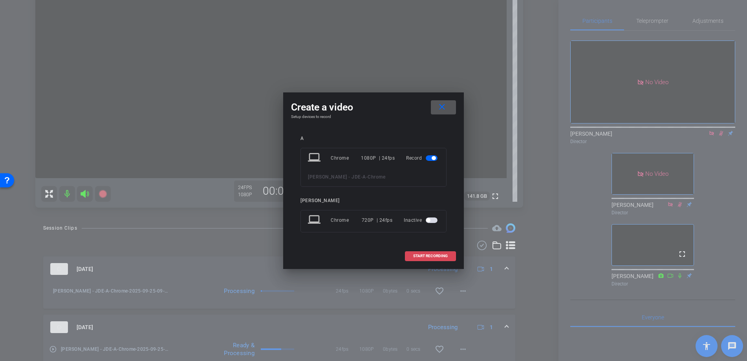
click at [440, 258] on span "START RECORDING" at bounding box center [430, 256] width 35 height 4
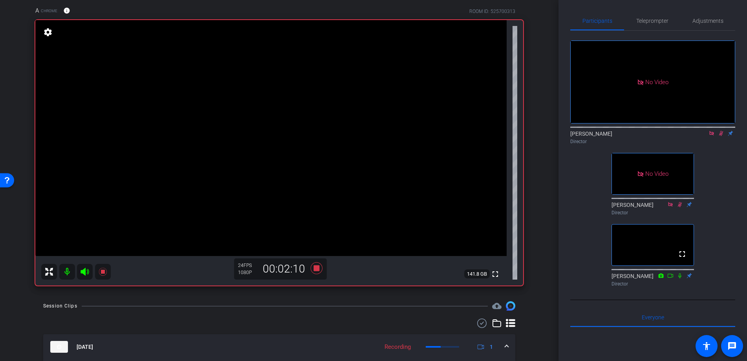
scroll to position [75, 0]
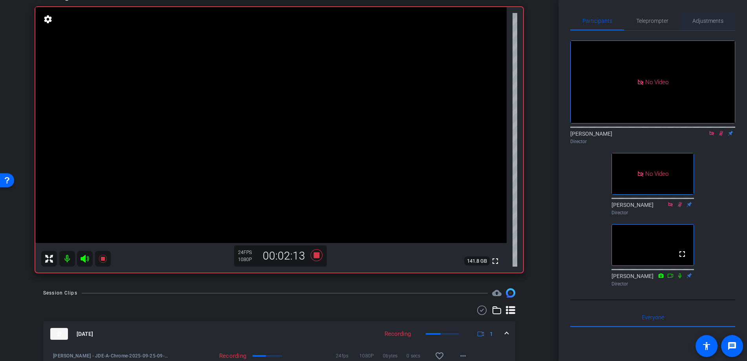
click at [713, 21] on span "Adjustments" at bounding box center [708, 21] width 31 height 6
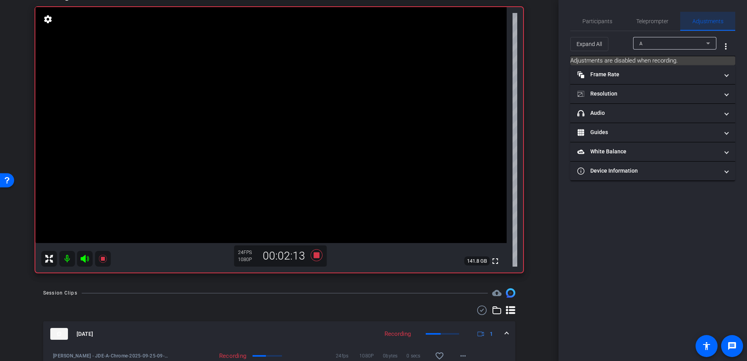
scroll to position [0, 0]
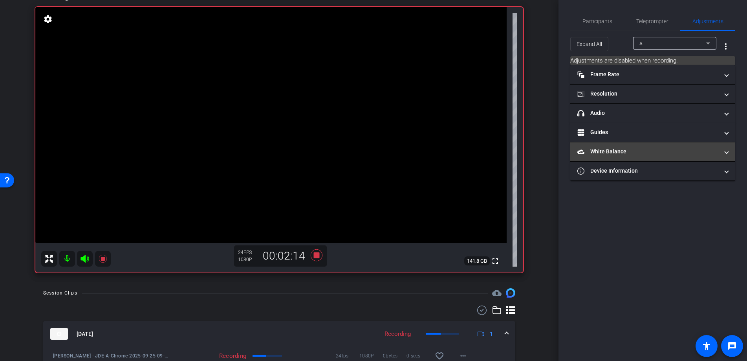
click at [624, 155] on mat-panel-title "White Balance White Balance" at bounding box center [648, 151] width 141 height 8
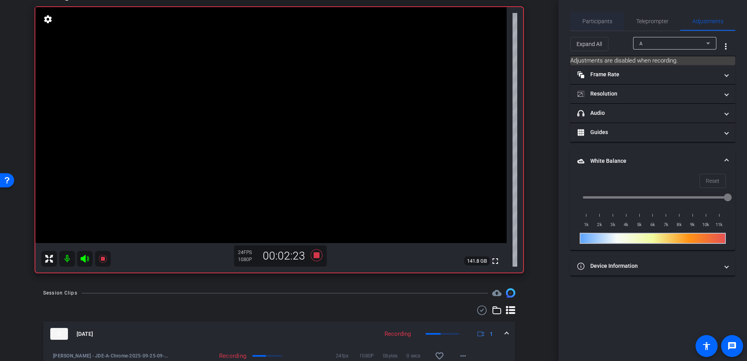
click at [596, 20] on span "Participants" at bounding box center [598, 21] width 30 height 6
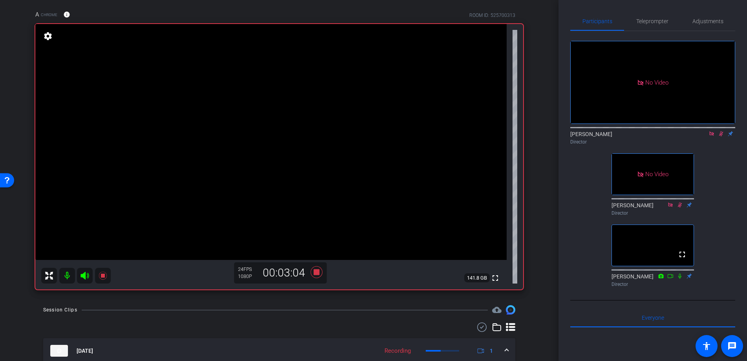
scroll to position [58, 0]
click at [319, 277] on icon at bounding box center [317, 272] width 12 height 12
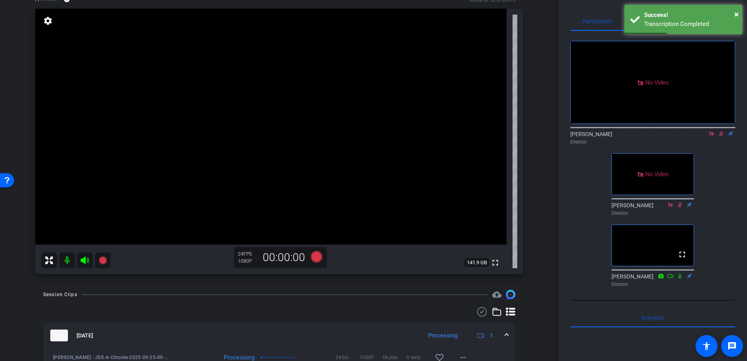
scroll to position [73, 0]
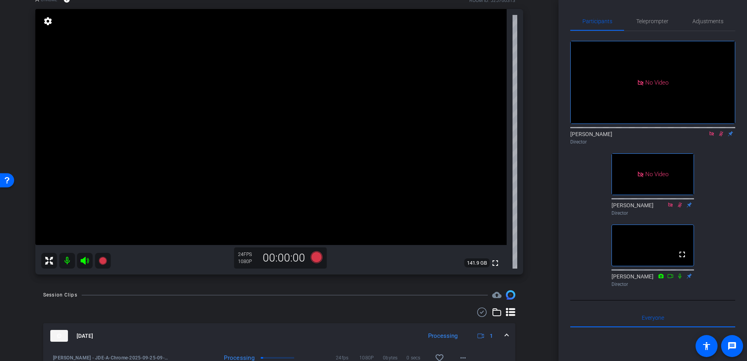
click at [722, 133] on icon at bounding box center [721, 133] width 4 height 5
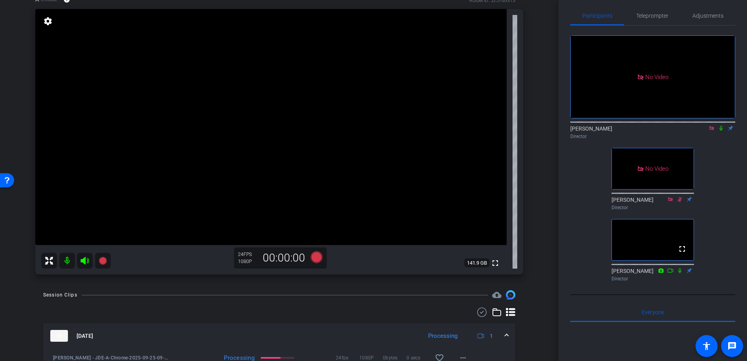
click at [723, 129] on icon at bounding box center [721, 128] width 6 height 6
click at [316, 263] on icon at bounding box center [317, 257] width 12 height 12
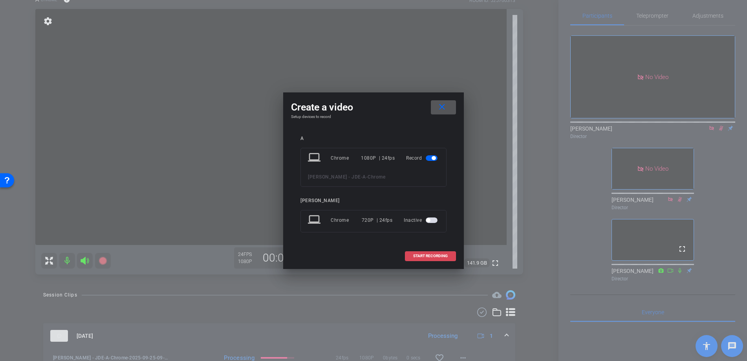
click at [418, 258] on span "START RECORDING" at bounding box center [430, 256] width 35 height 4
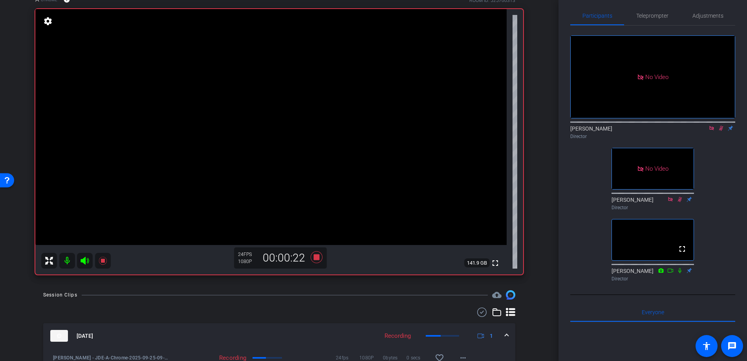
scroll to position [0, 0]
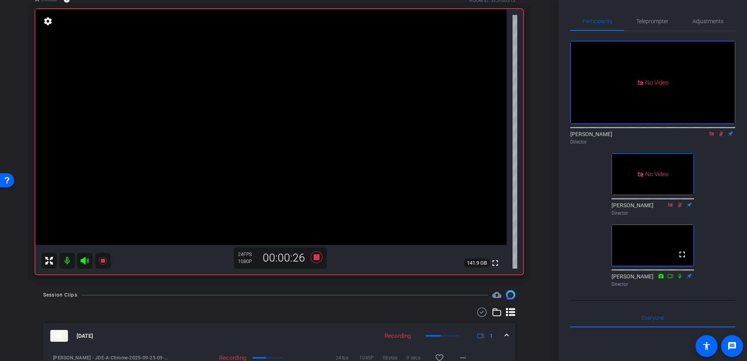
drag, startPoint x: 721, startPoint y: 134, endPoint x: 722, endPoint y: 172, distance: 37.7
click at [722, 172] on div "No Video Austin Griffin Director No Video David King Director fullscreen Lindse…" at bounding box center [653, 160] width 165 height 259
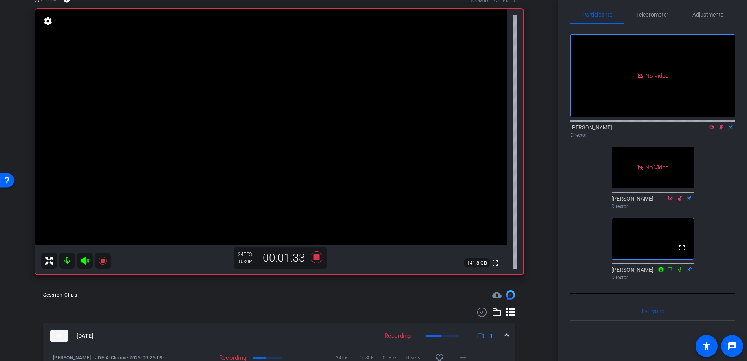
scroll to position [11, 0]
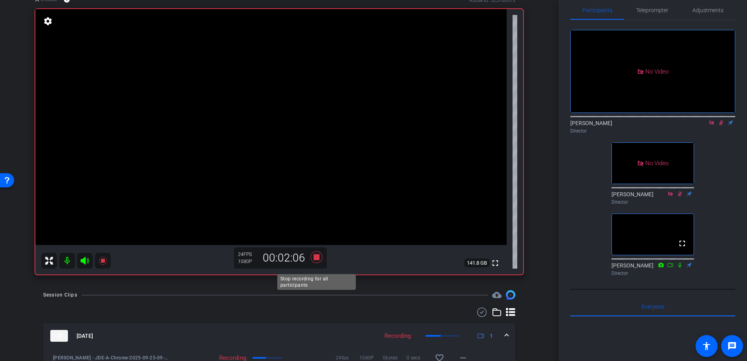
click at [318, 263] on icon at bounding box center [317, 257] width 12 height 12
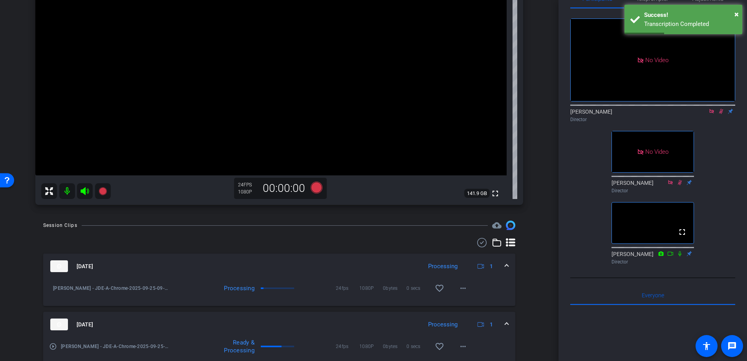
scroll to position [132, 0]
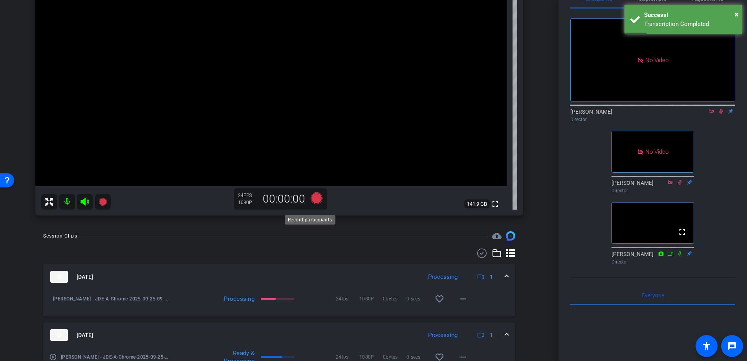
click at [319, 204] on icon at bounding box center [317, 198] width 12 height 12
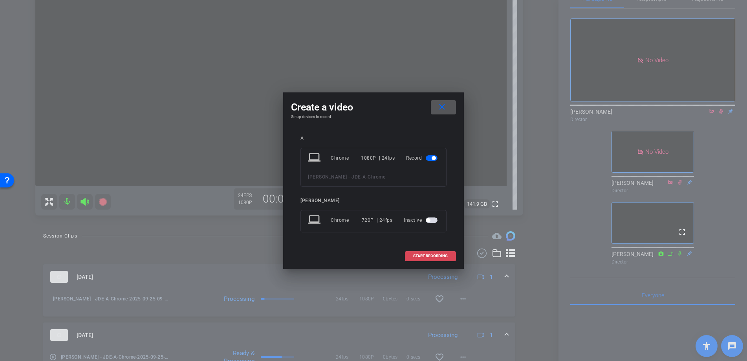
click at [422, 258] on span "START RECORDING" at bounding box center [430, 256] width 35 height 4
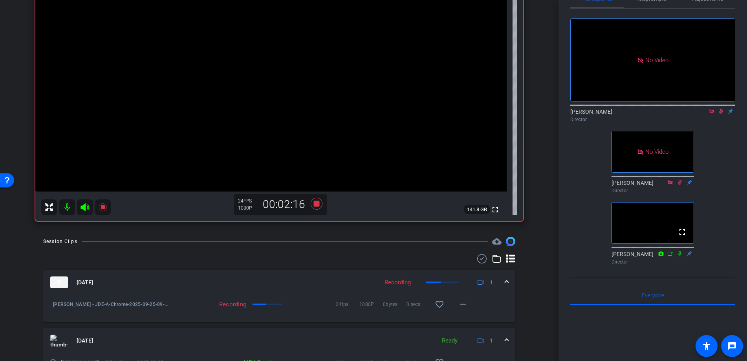
scroll to position [127, 0]
click at [315, 209] on icon at bounding box center [317, 203] width 12 height 12
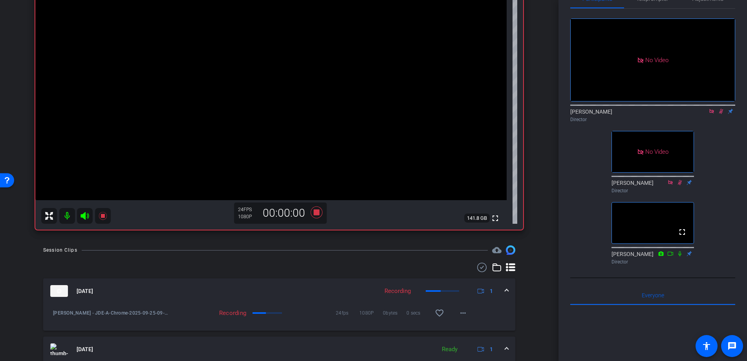
scroll to position [116, 0]
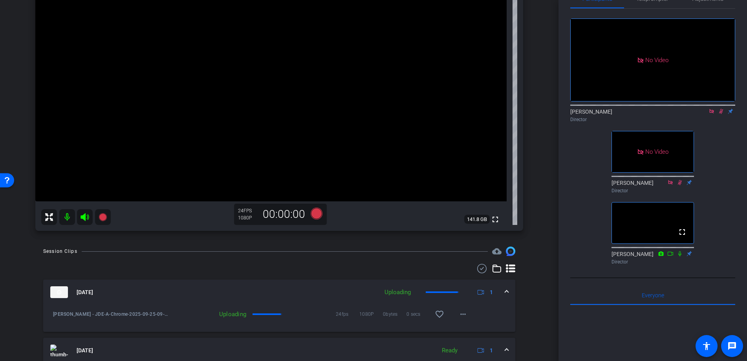
click at [724, 123] on div "Director" at bounding box center [653, 119] width 165 height 7
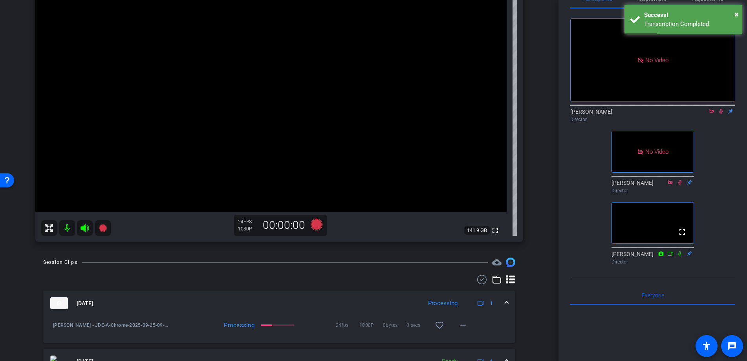
scroll to position [23, 0]
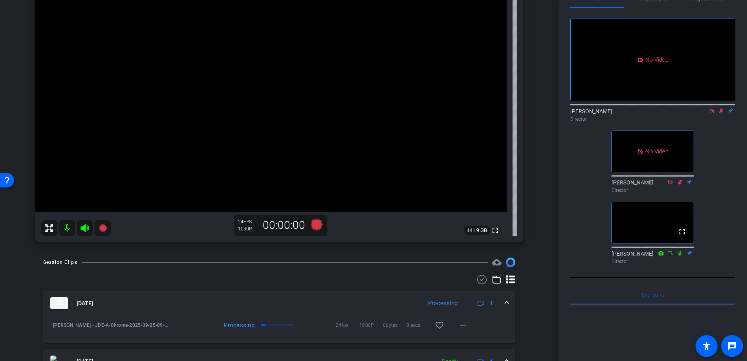
click at [714, 112] on icon at bounding box center [712, 111] width 6 height 6
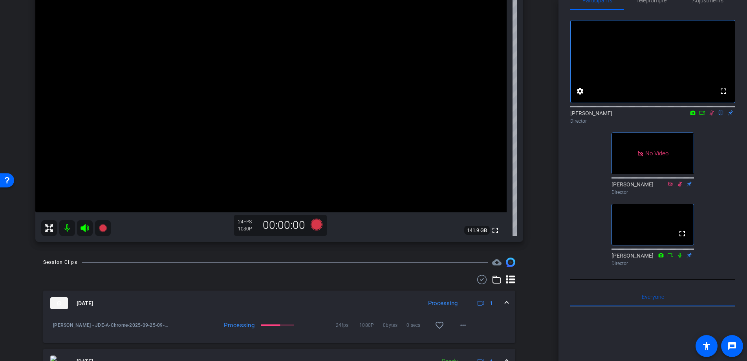
scroll to position [19, 0]
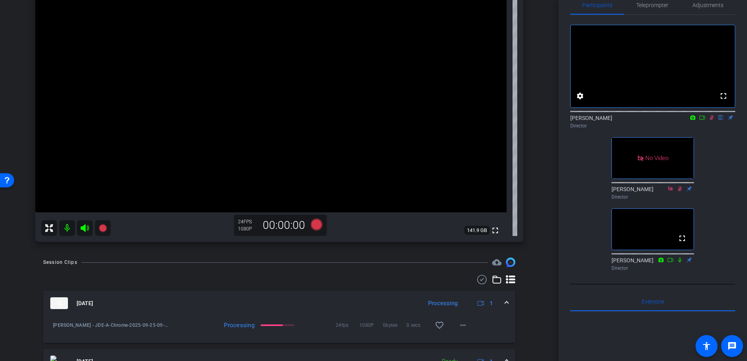
click at [712, 120] on icon at bounding box center [712, 118] width 6 height 6
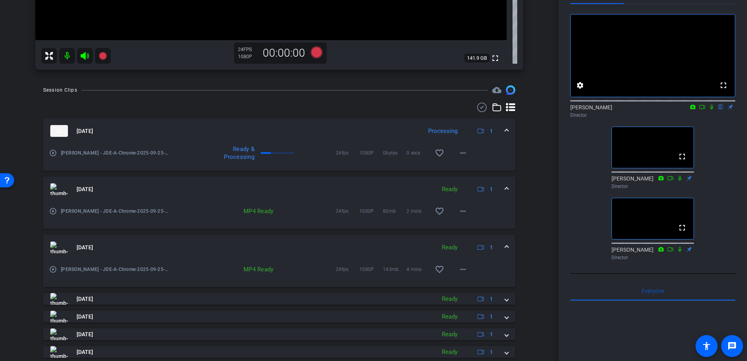
scroll to position [275, 0]
click at [270, 163] on div "Ready & Processing" at bounding box center [252, 155] width 167 height 16
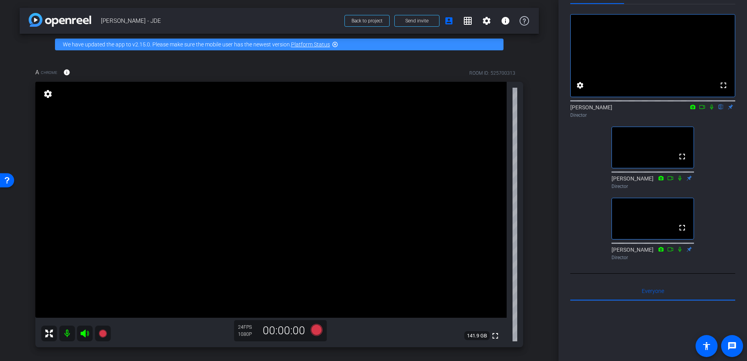
scroll to position [0, 0]
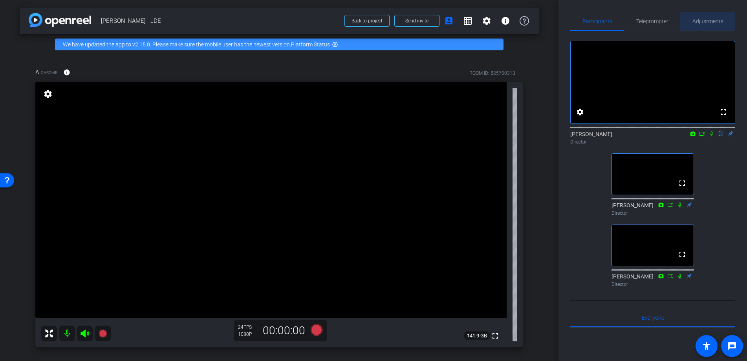
click at [718, 18] on span "Adjustments" at bounding box center [708, 21] width 31 height 6
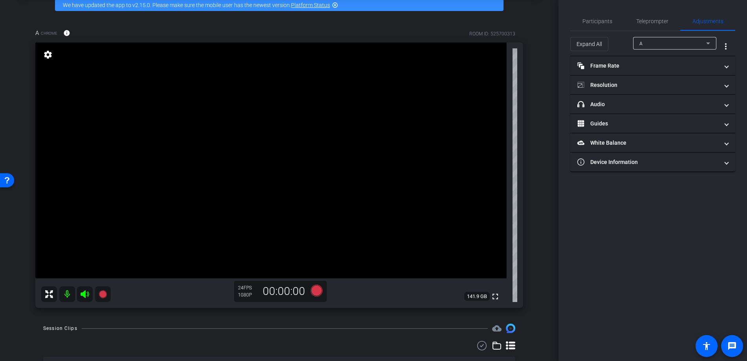
scroll to position [46, 0]
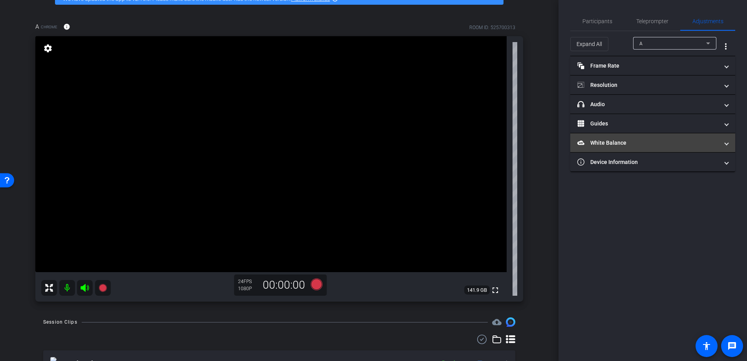
click at [644, 140] on mat-panel-title "White Balance White Balance" at bounding box center [648, 143] width 141 height 8
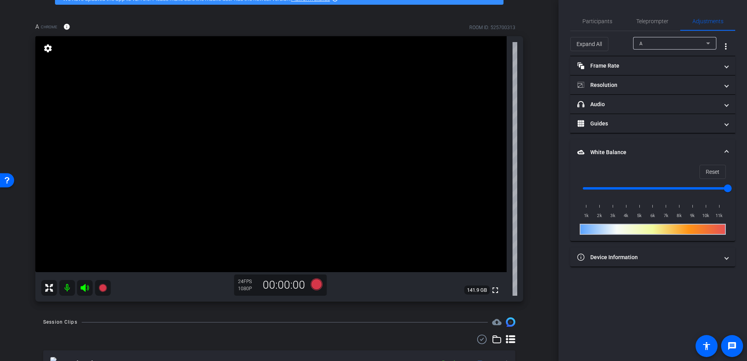
click at [714, 228] on div at bounding box center [653, 229] width 146 height 11
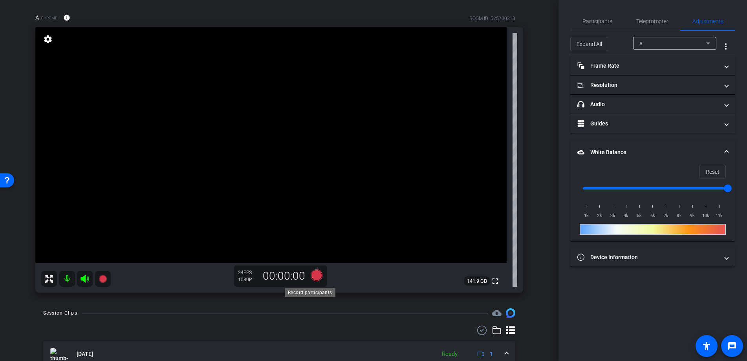
click at [316, 279] on icon at bounding box center [317, 275] width 12 height 12
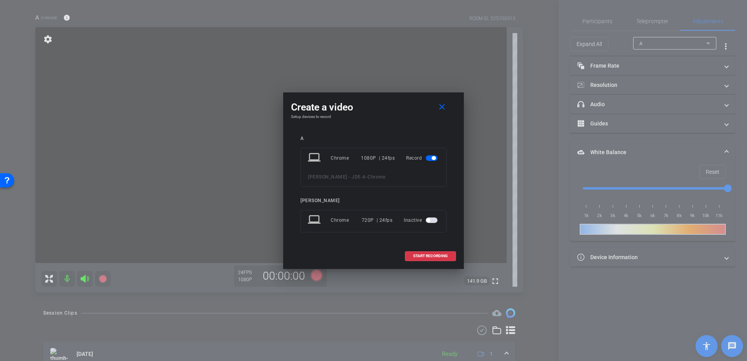
scroll to position [53, 0]
click at [443, 258] on span "START RECORDING" at bounding box center [430, 256] width 35 height 4
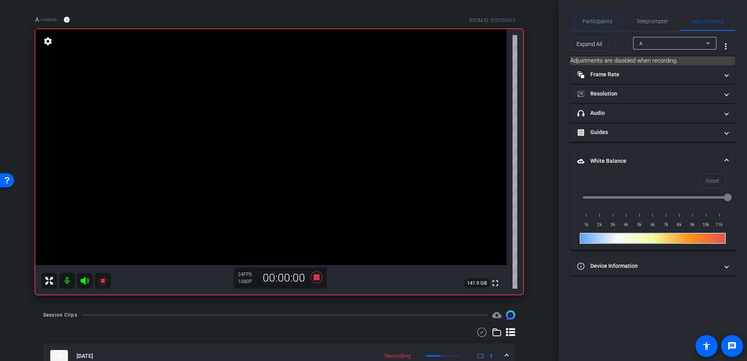
click at [606, 21] on span "Participants" at bounding box center [598, 21] width 30 height 6
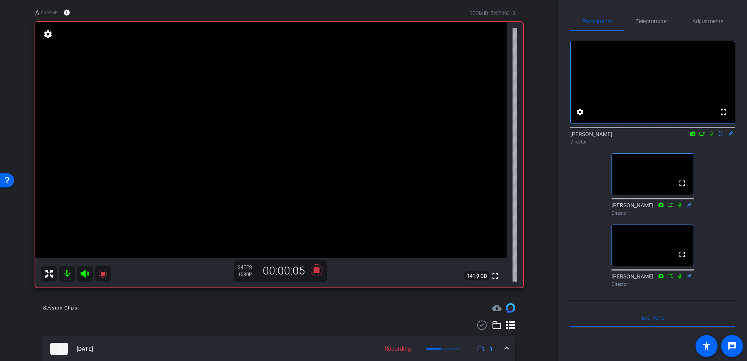
scroll to position [1, 0]
click at [713, 136] on icon at bounding box center [711, 132] width 3 height 5
click at [699, 136] on icon at bounding box center [702, 133] width 6 height 6
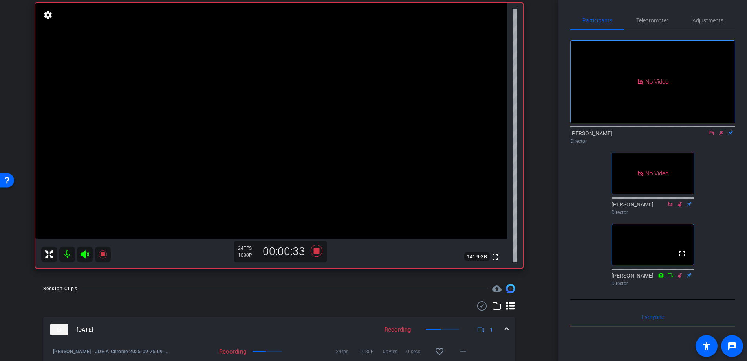
scroll to position [78, 0]
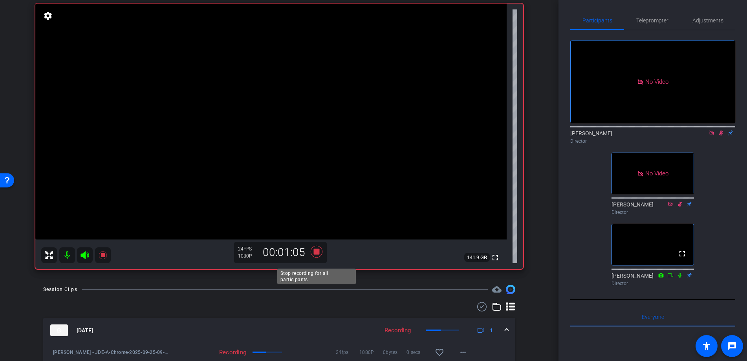
click at [317, 257] on icon at bounding box center [317, 252] width 12 height 12
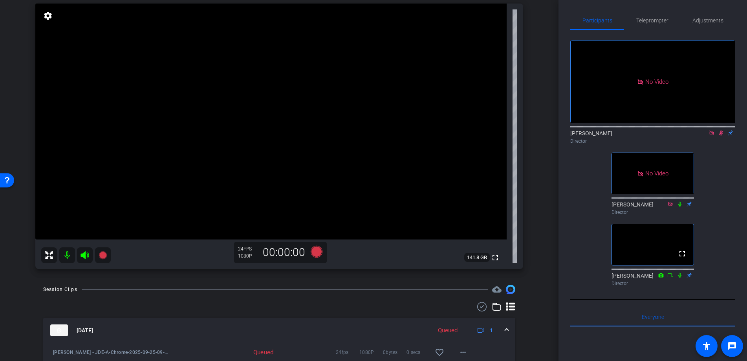
click at [721, 145] on div "Austin Griffin Director" at bounding box center [653, 136] width 165 height 15
click at [721, 136] on icon at bounding box center [721, 132] width 4 height 5
click at [713, 135] on icon at bounding box center [712, 132] width 4 height 4
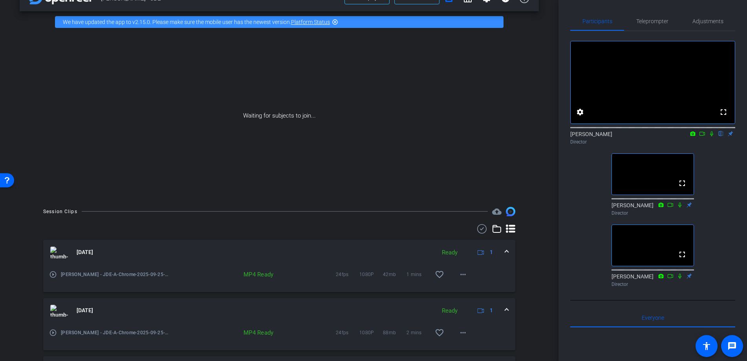
scroll to position [0, 0]
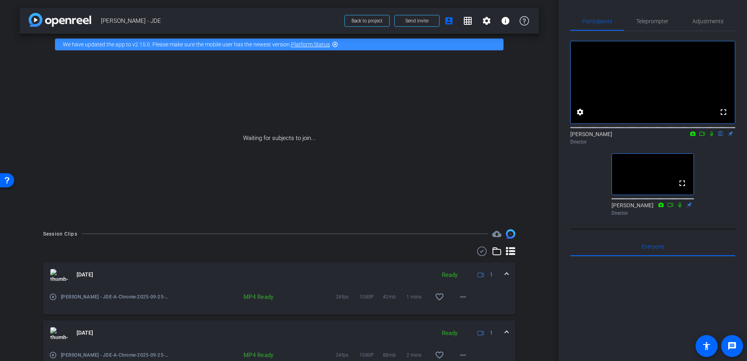
click at [703, 137] on mat-icon at bounding box center [702, 133] width 9 height 7
click at [714, 136] on icon at bounding box center [712, 134] width 6 height 6
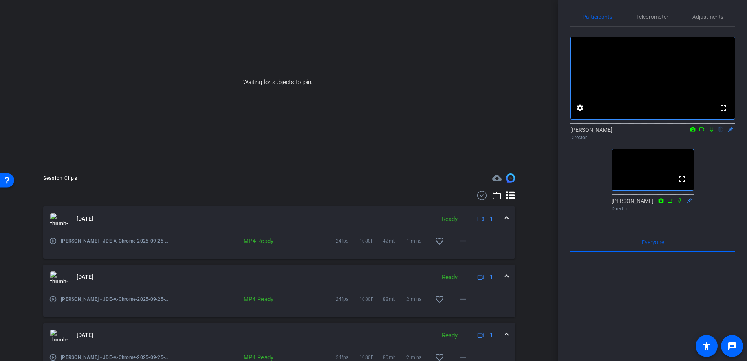
scroll to position [3, 0]
click at [688, 204] on icon at bounding box center [689, 202] width 6 height 6
click at [690, 204] on icon at bounding box center [689, 201] width 6 height 6
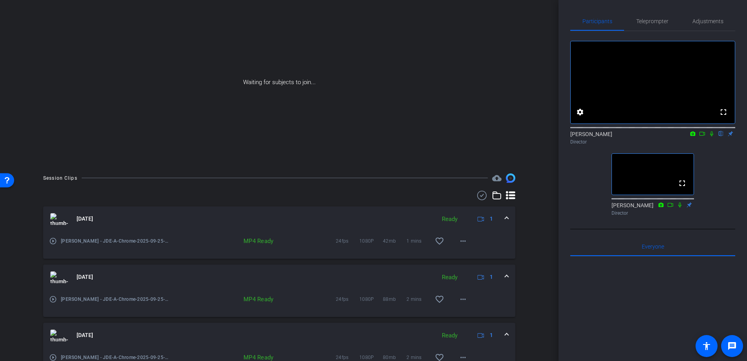
scroll to position [47, 0]
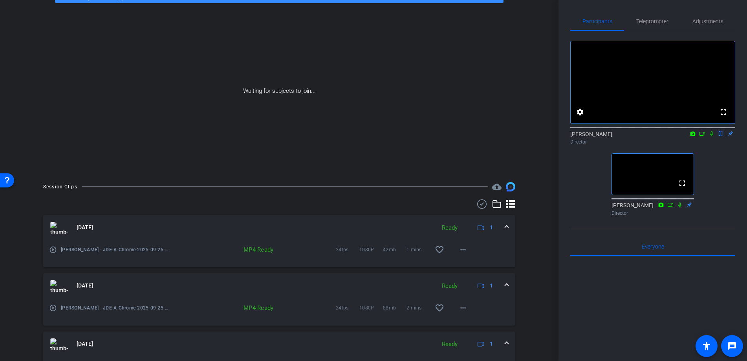
click at [550, 193] on div "arrow_back Alexander Min - JDE Back to project Send invite account_box grid_on …" at bounding box center [279, 133] width 559 height 361
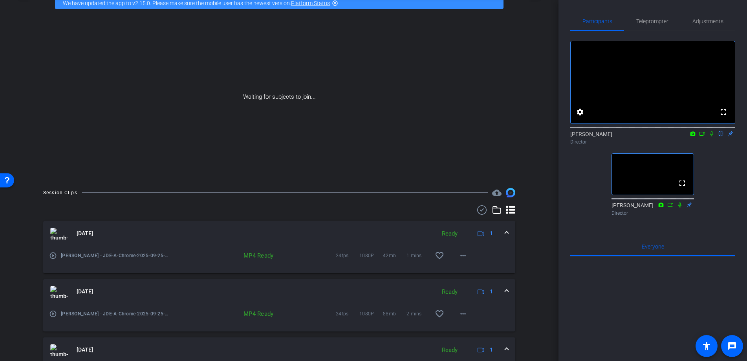
scroll to position [42, 0]
click at [720, 183] on div "fullscreen settings Austin Griffin flip Director fullscreen David King Director" at bounding box center [653, 125] width 165 height 188
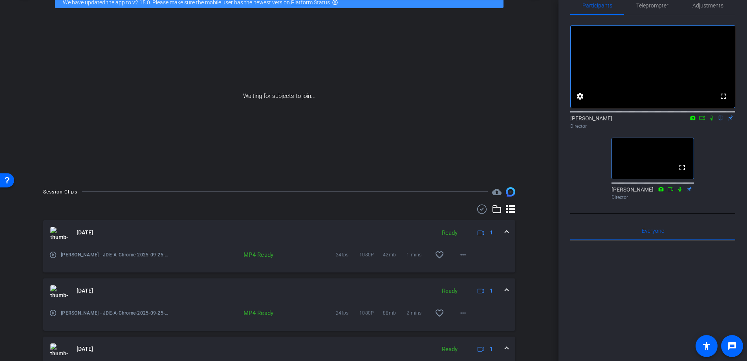
scroll to position [15, 0]
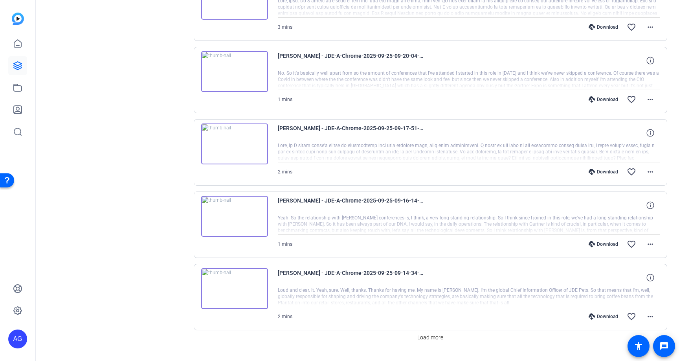
scroll to position [560, 0]
